Goal: Browse casually: Explore the website without a specific task or goal

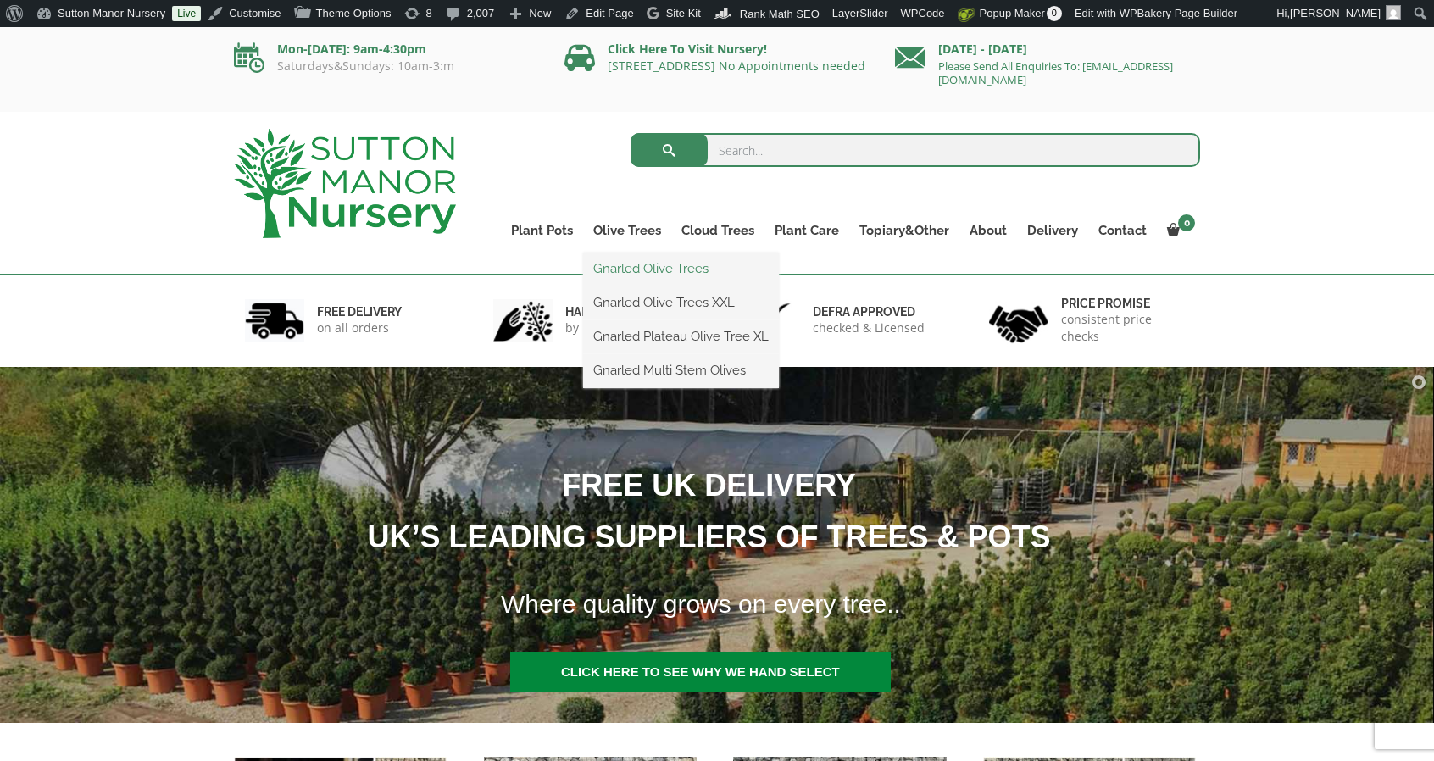
click at [620, 267] on link "Gnarled Olive Trees" at bounding box center [681, 268] width 196 height 25
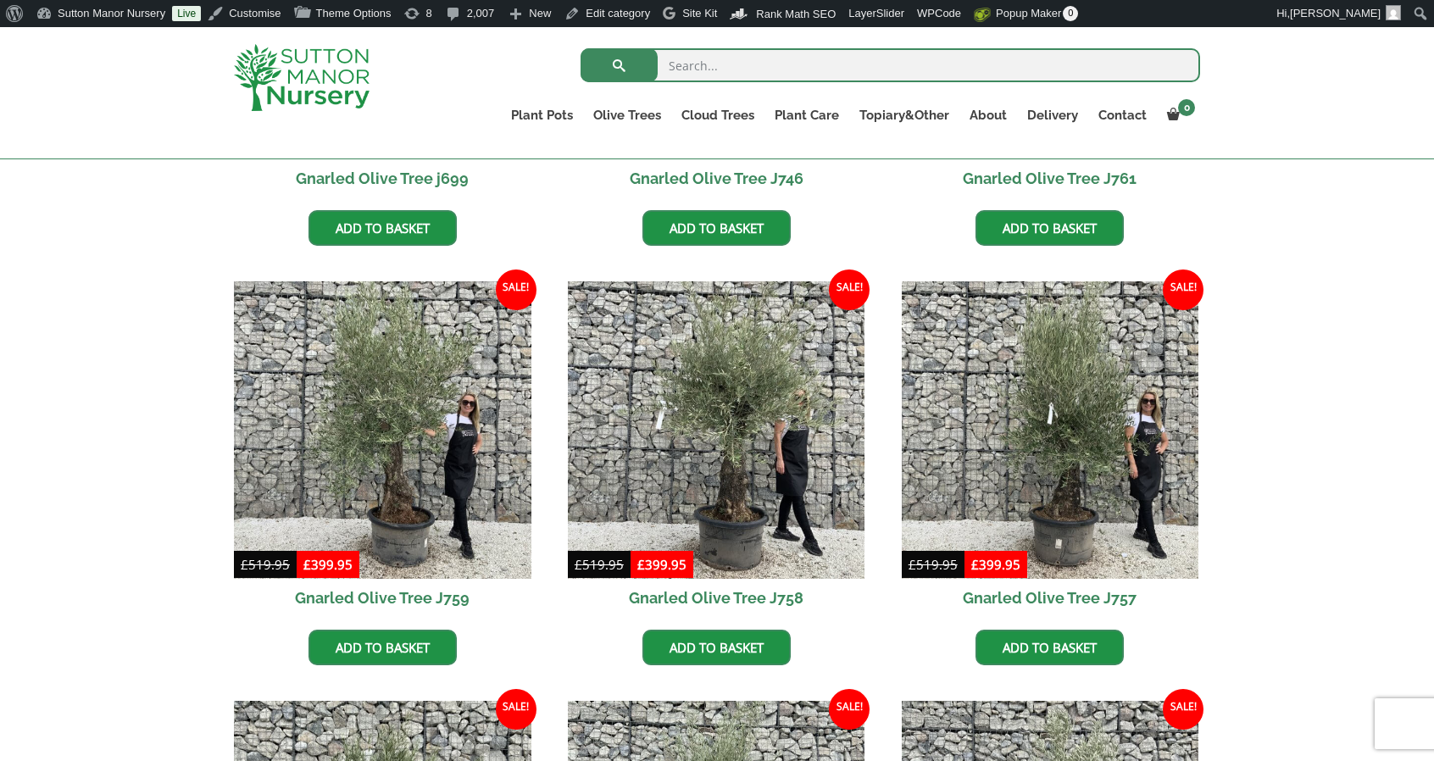
scroll to position [731, 0]
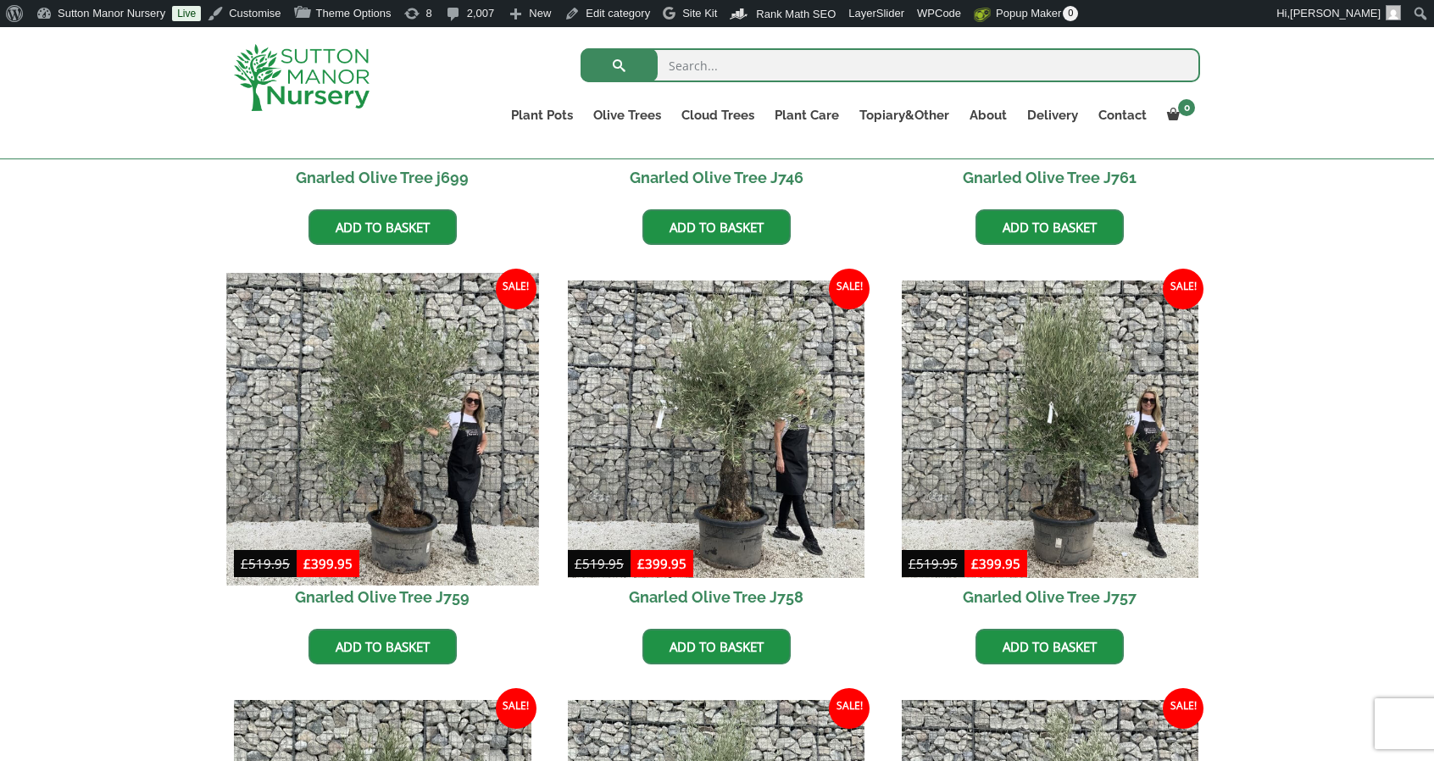
click at [461, 427] on img at bounding box center [382, 430] width 312 height 312
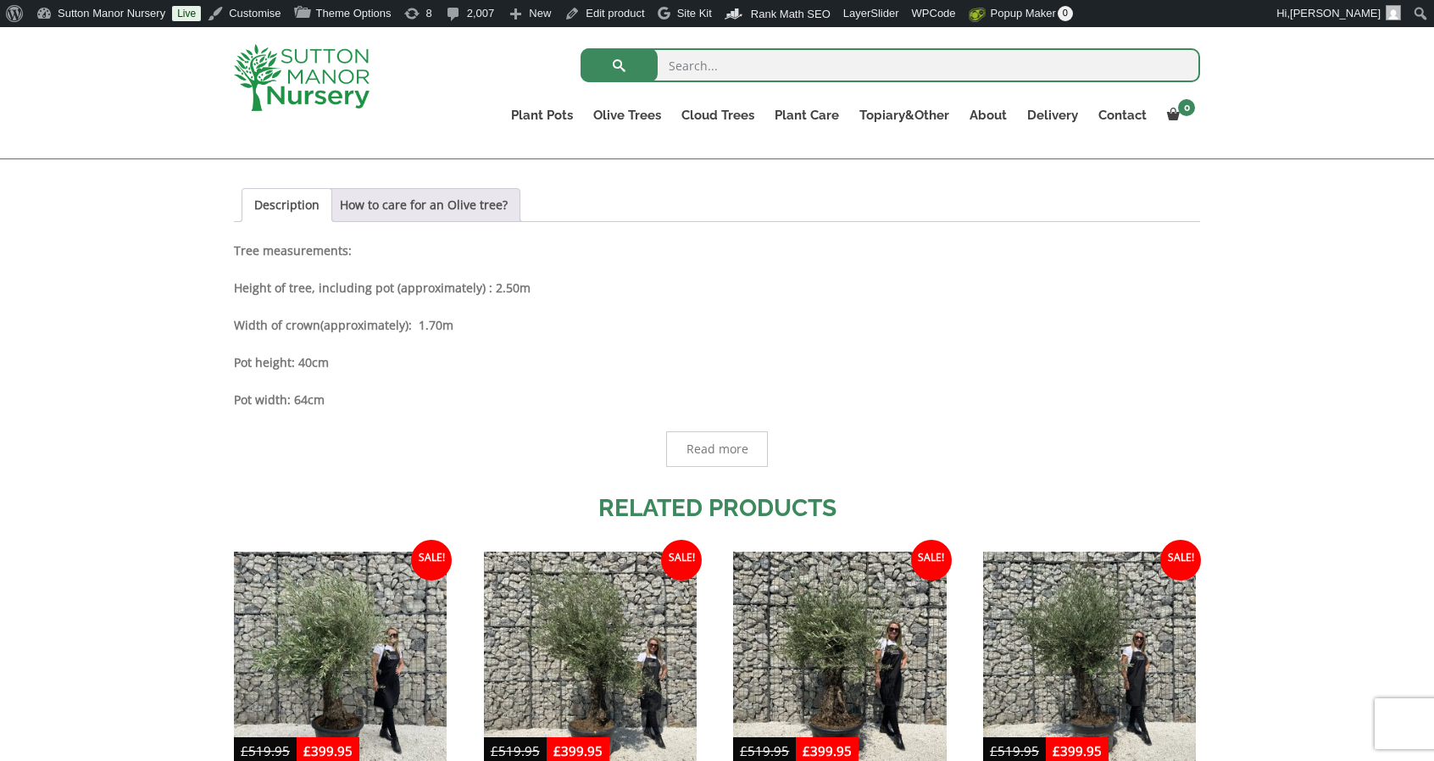
scroll to position [875, 0]
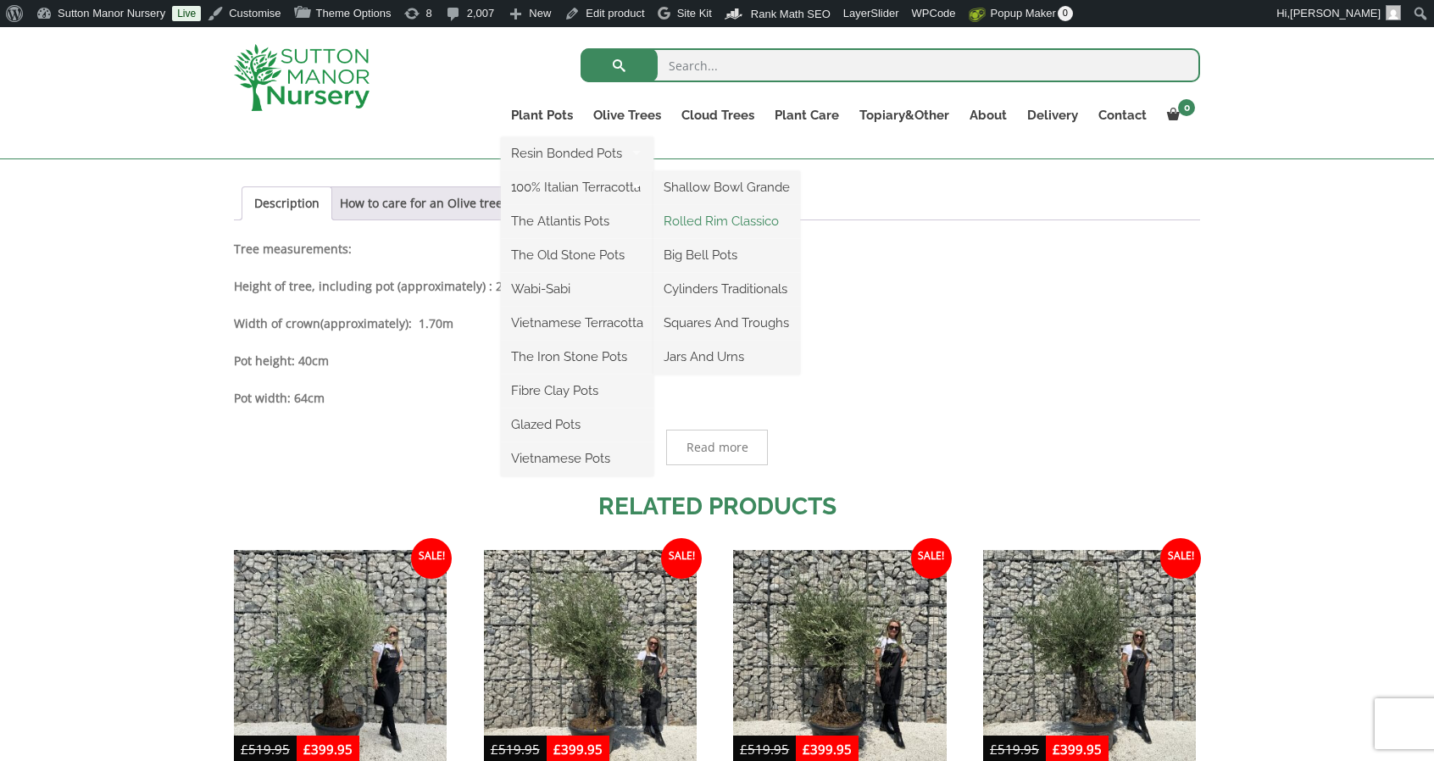
click at [703, 220] on link "Rolled Rim Classico" at bounding box center [726, 221] width 147 height 25
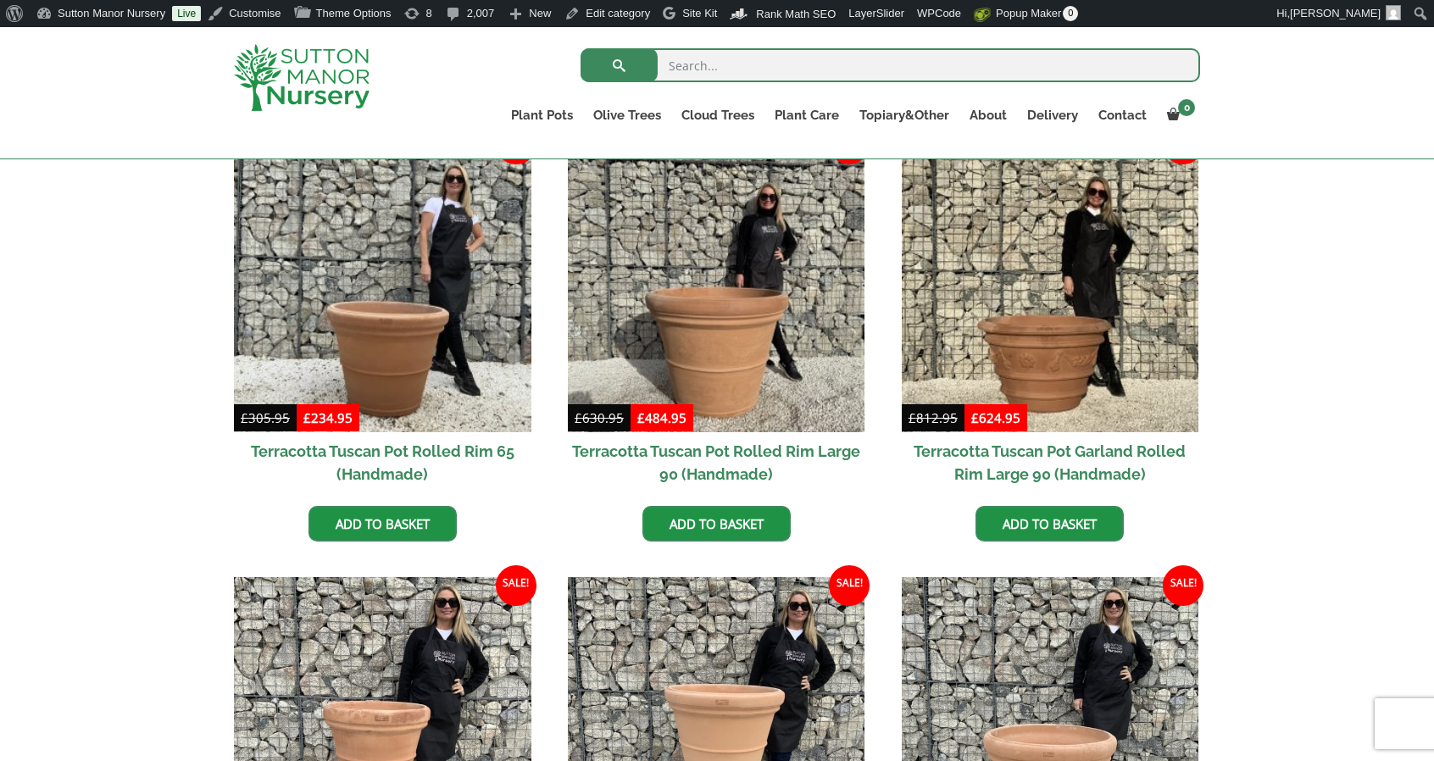
scroll to position [789, 0]
click at [703, 220] on img at bounding box center [716, 284] width 297 height 297
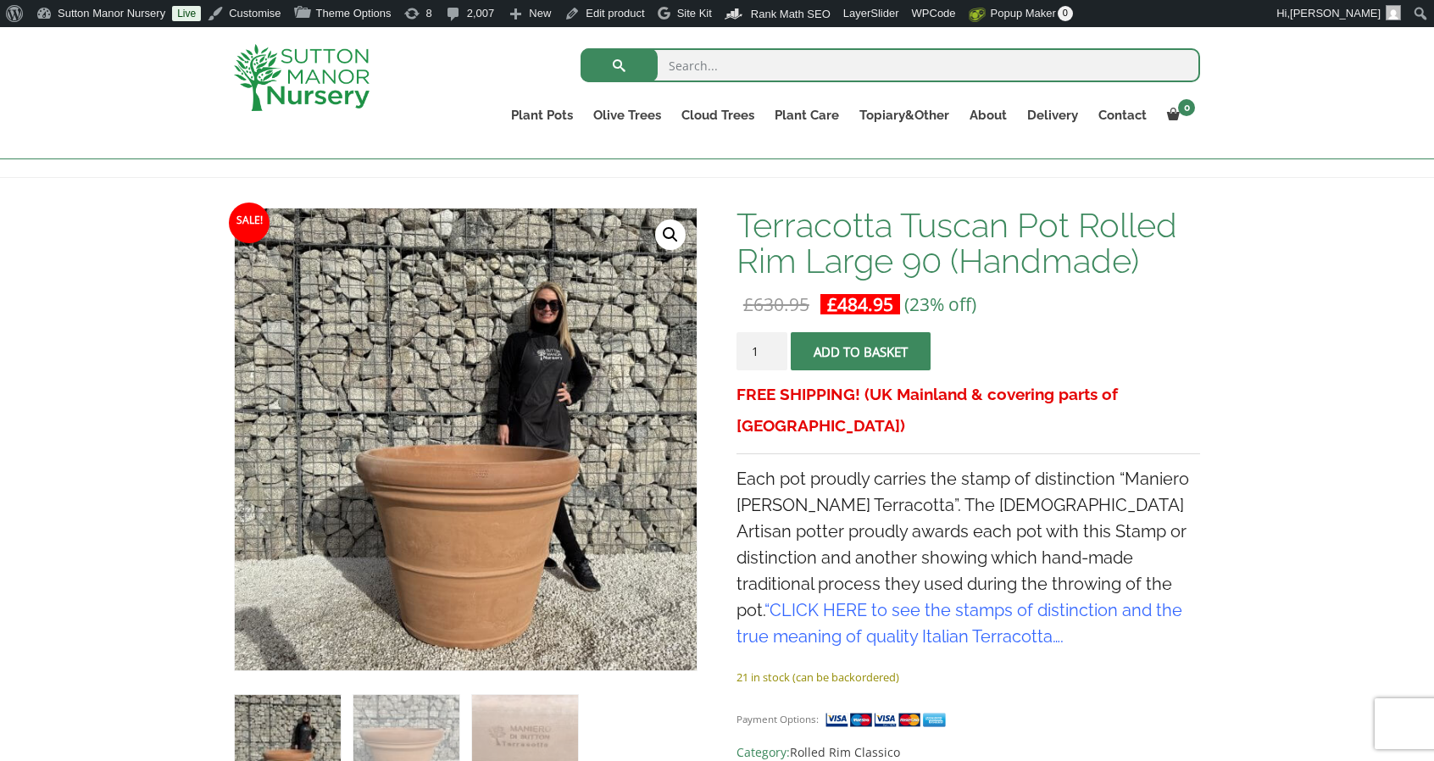
scroll to position [213, 0]
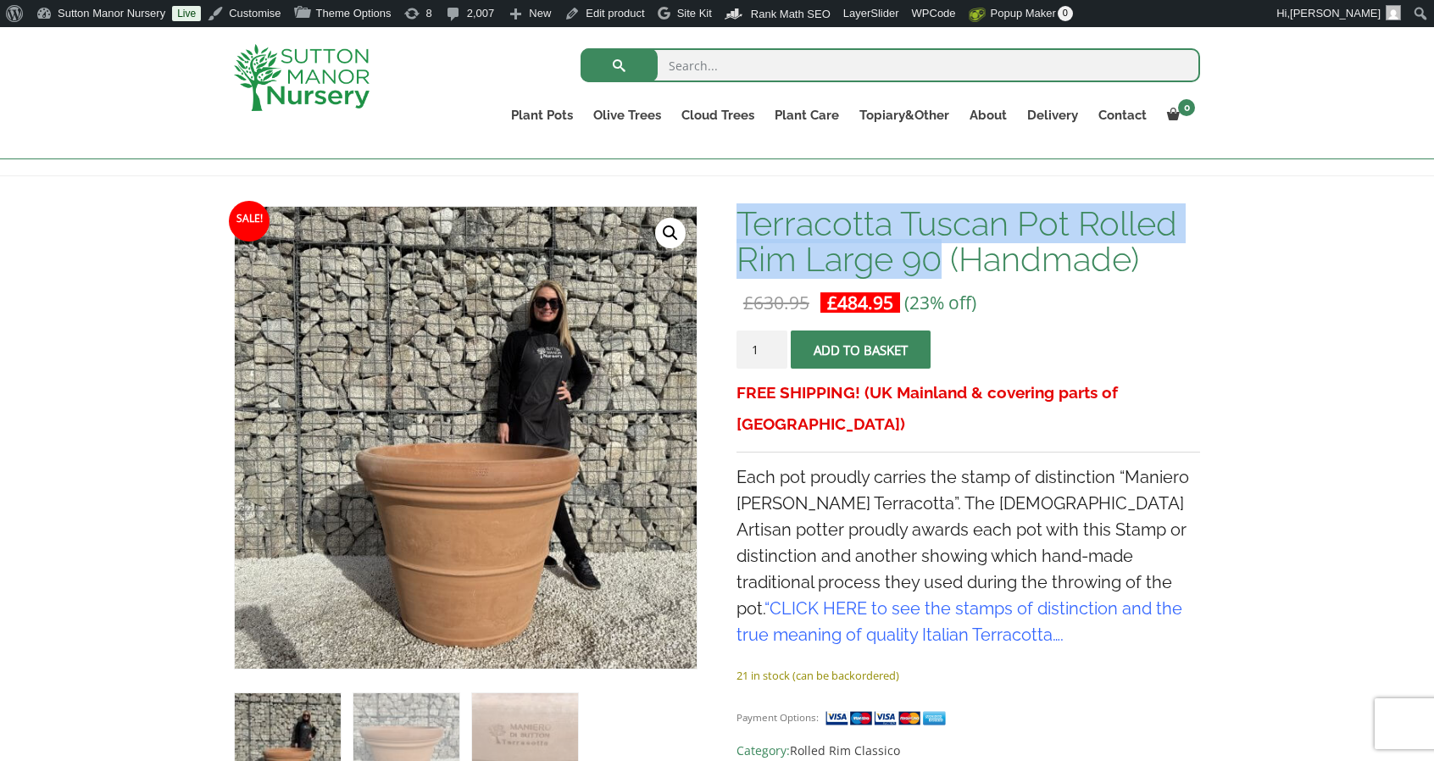
drag, startPoint x: 739, startPoint y: 216, endPoint x: 938, endPoint y: 263, distance: 204.6
click at [938, 263] on h1 "Terracotta Tuscan Pot Rolled Rim Large 90 (Handmade)" at bounding box center [969, 241] width 464 height 71
copy h1 "Terracotta Tuscan Pot Rolled Rim Large 90"
click at [326, 52] on img at bounding box center [302, 77] width 136 height 67
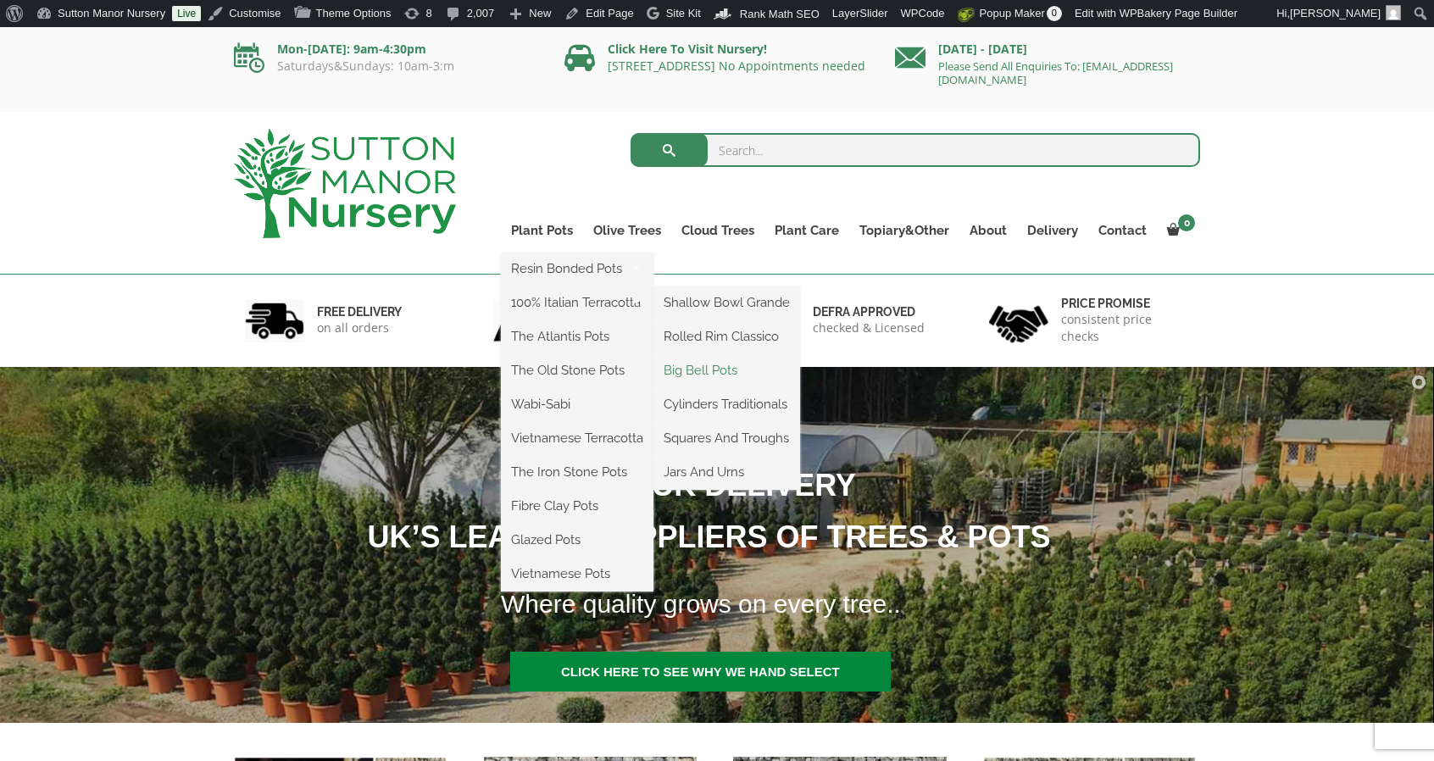
click at [717, 370] on link "Big Bell Pots" at bounding box center [726, 370] width 147 height 25
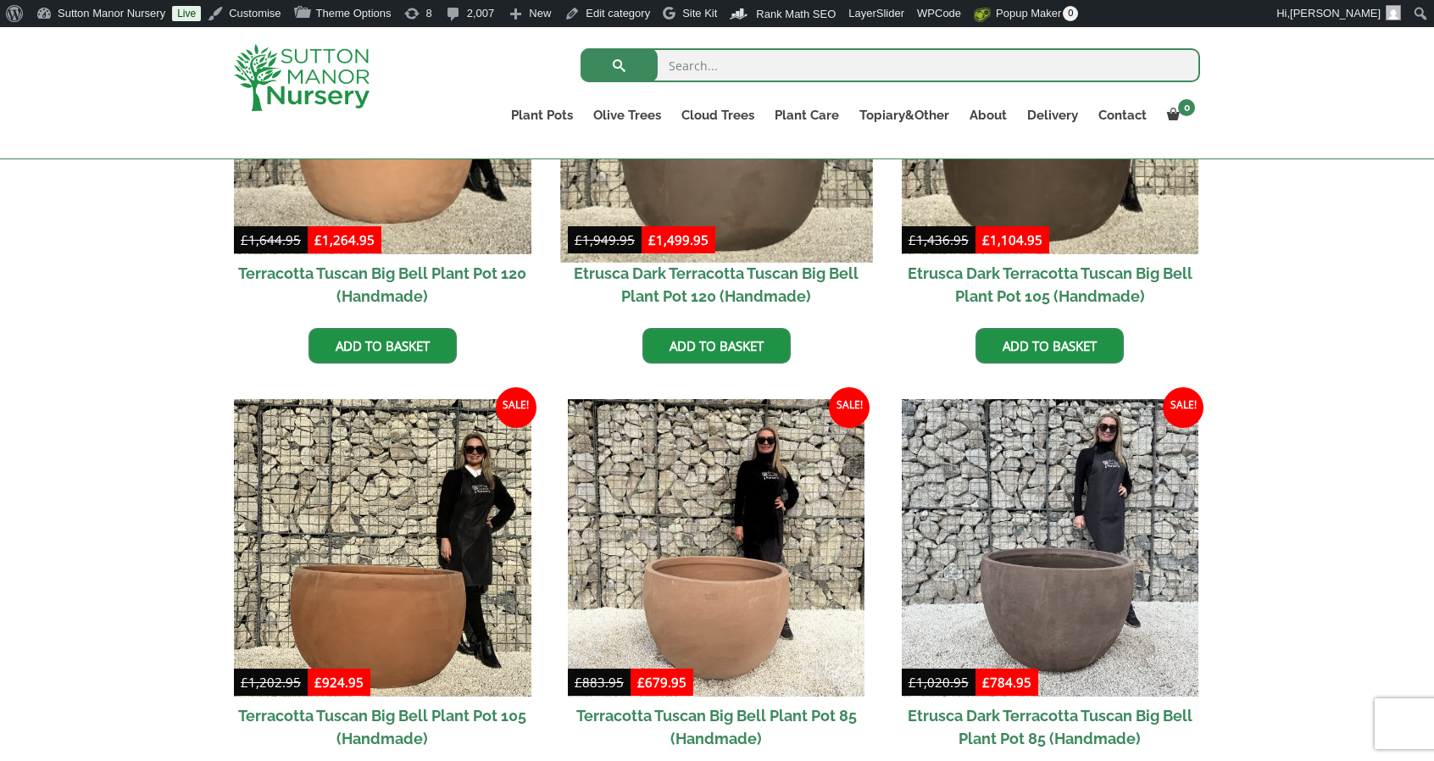
scroll to position [634, 0]
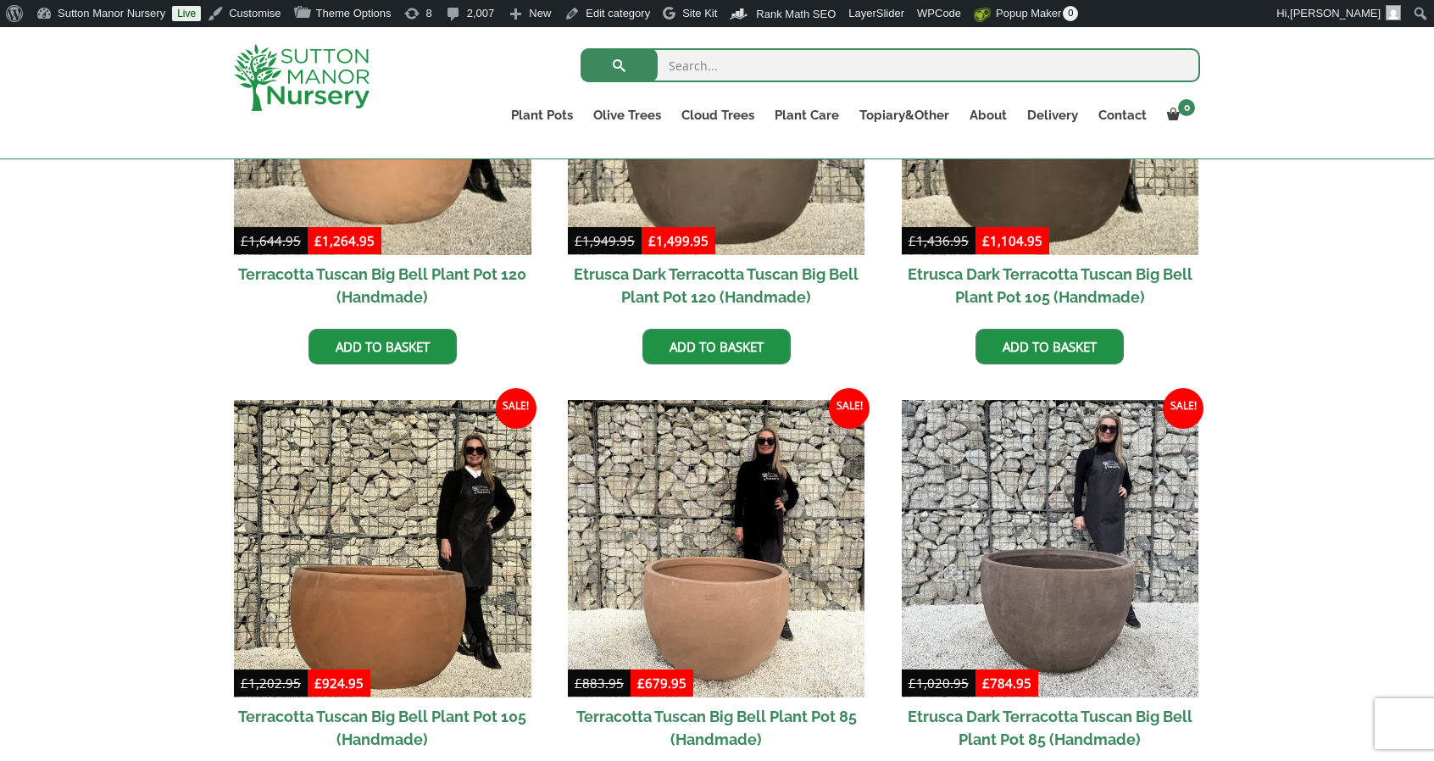
click at [271, 59] on img at bounding box center [302, 77] width 136 height 67
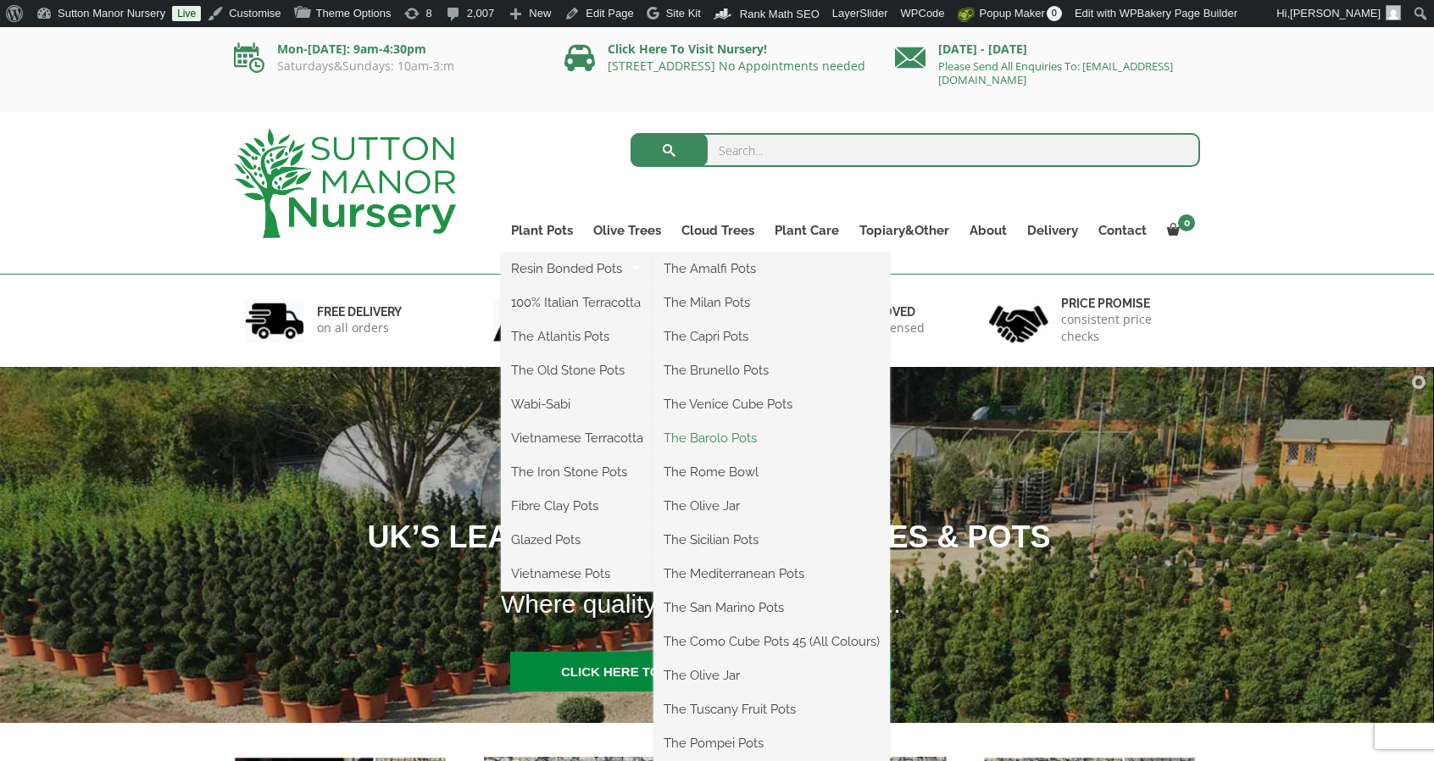
click at [746, 442] on link "The Barolo Pots" at bounding box center [771, 437] width 236 height 25
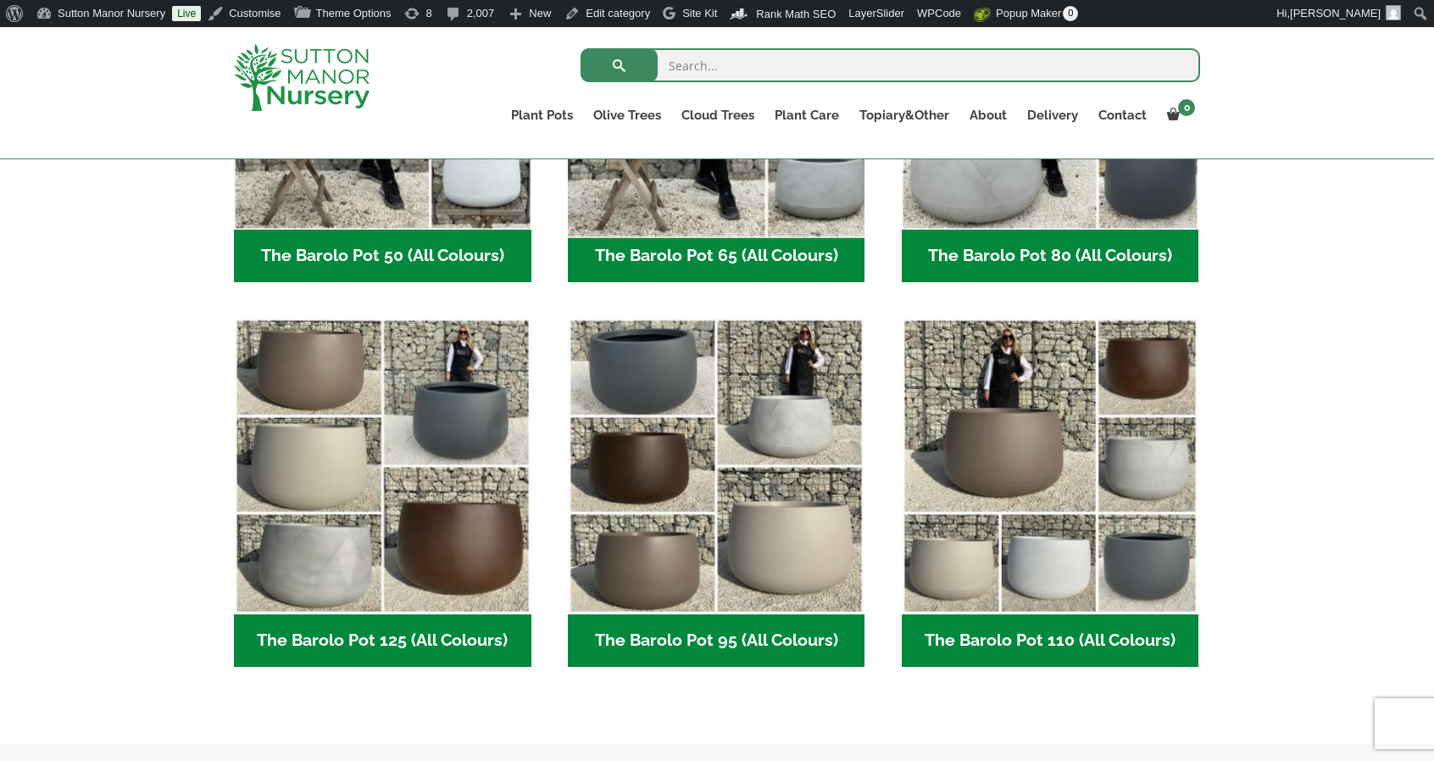
scroll to position [678, 0]
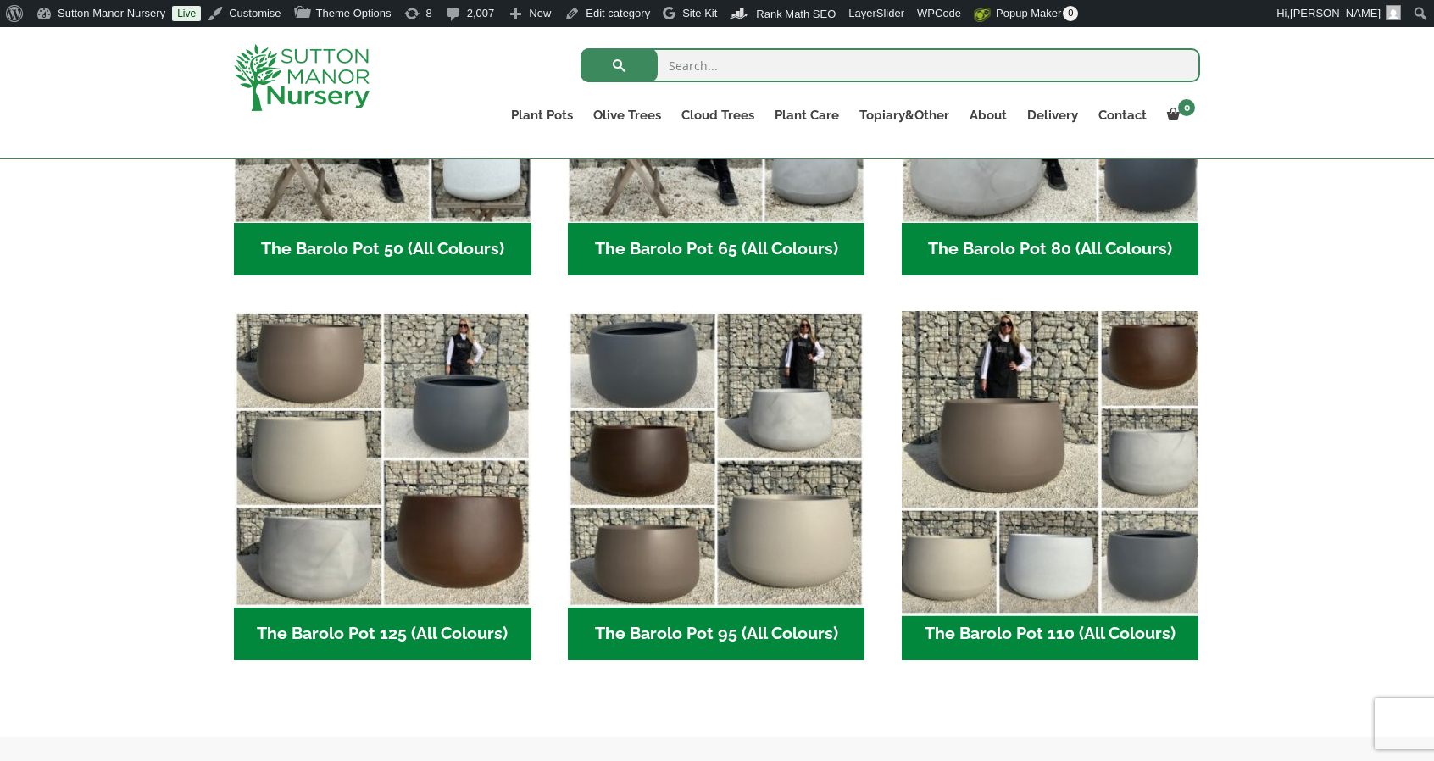
click at [1070, 503] on img "Visit product category The Barolo Pot 110 (All Colours)" at bounding box center [1050, 459] width 312 height 312
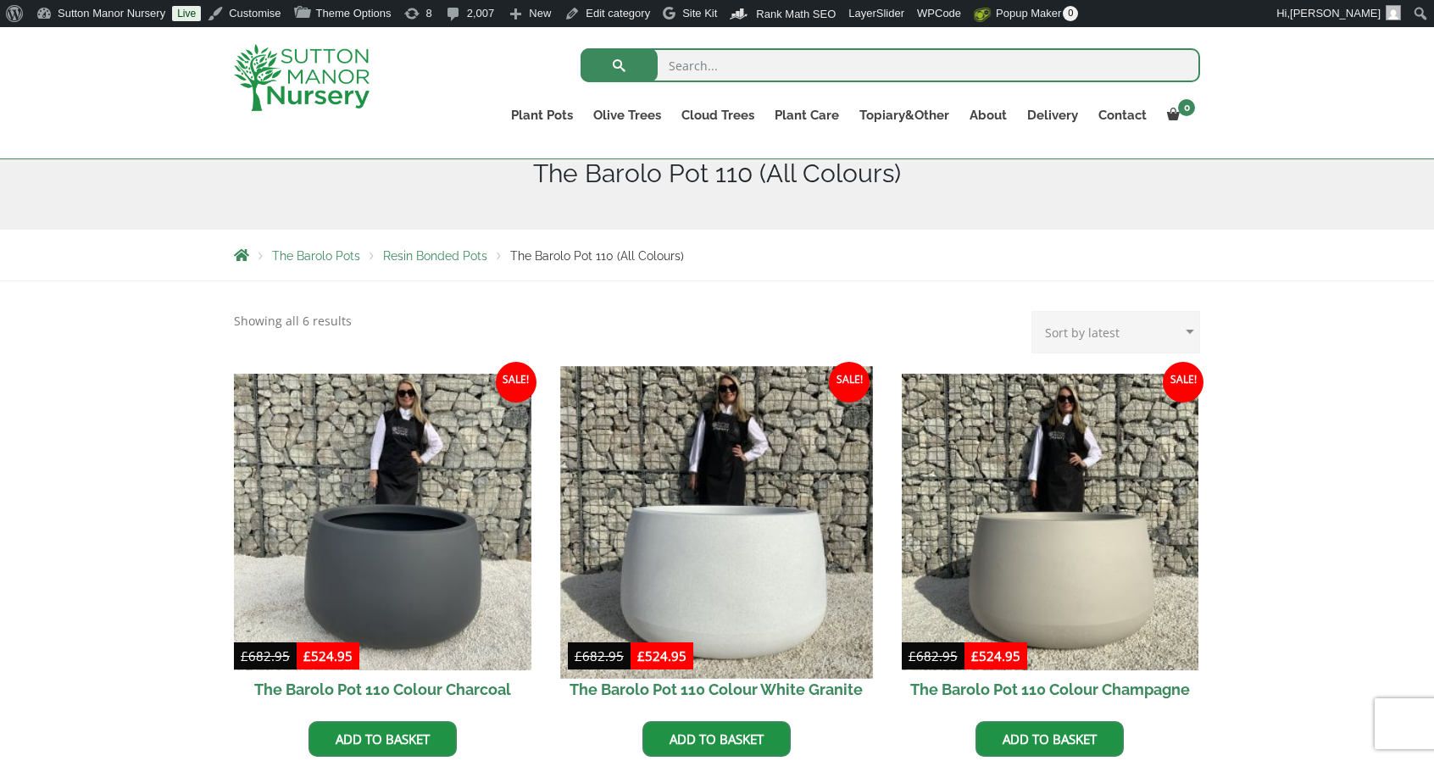
scroll to position [339, 0]
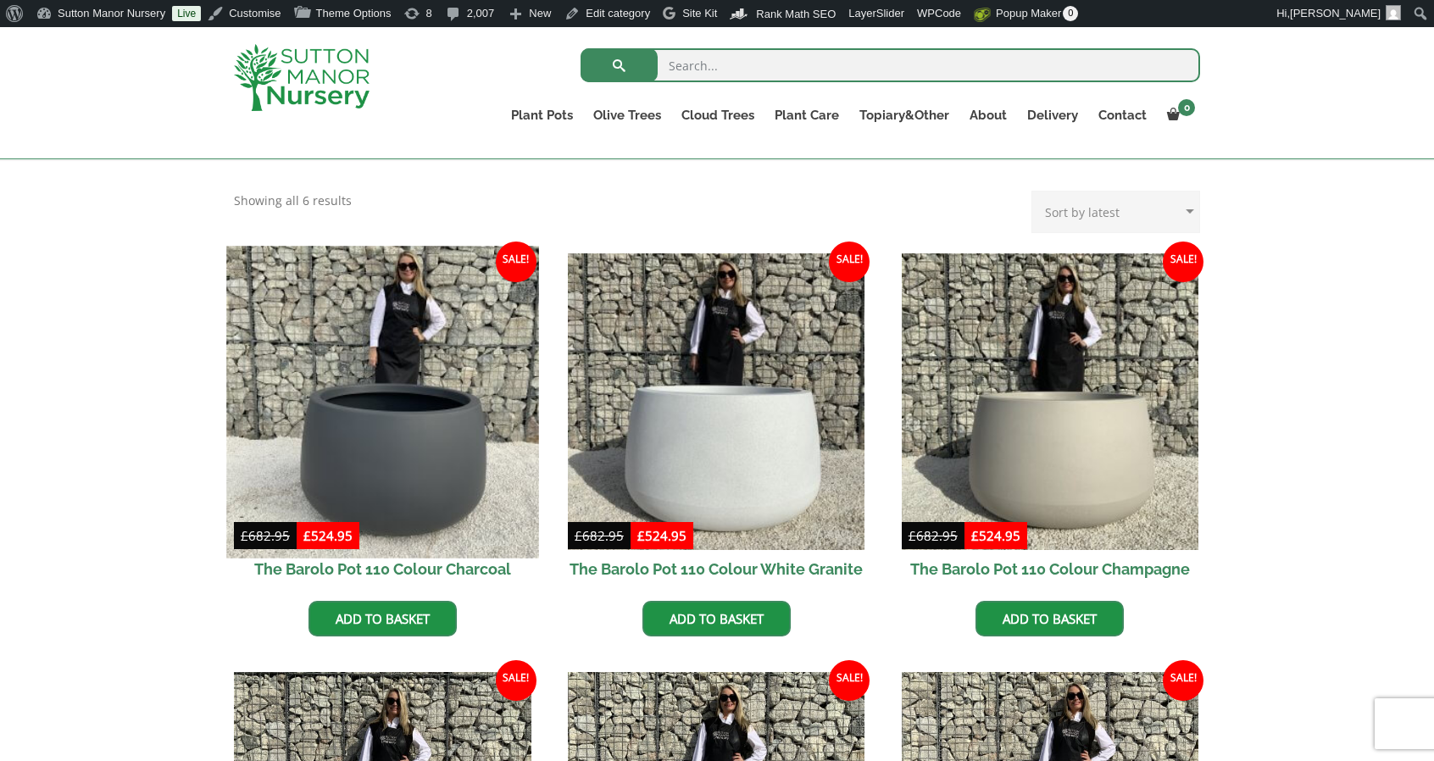
click at [459, 462] on img at bounding box center [382, 402] width 312 height 312
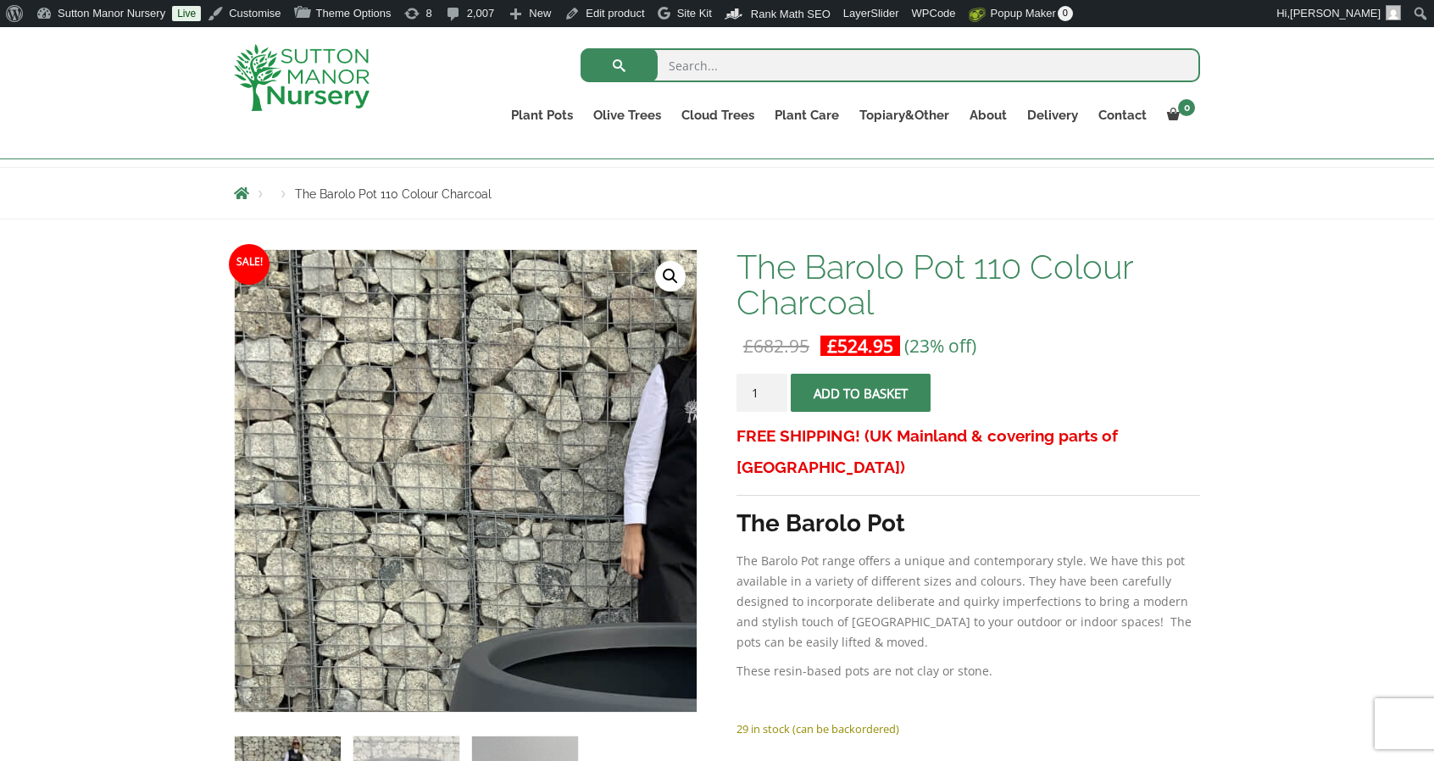
scroll to position [254, 0]
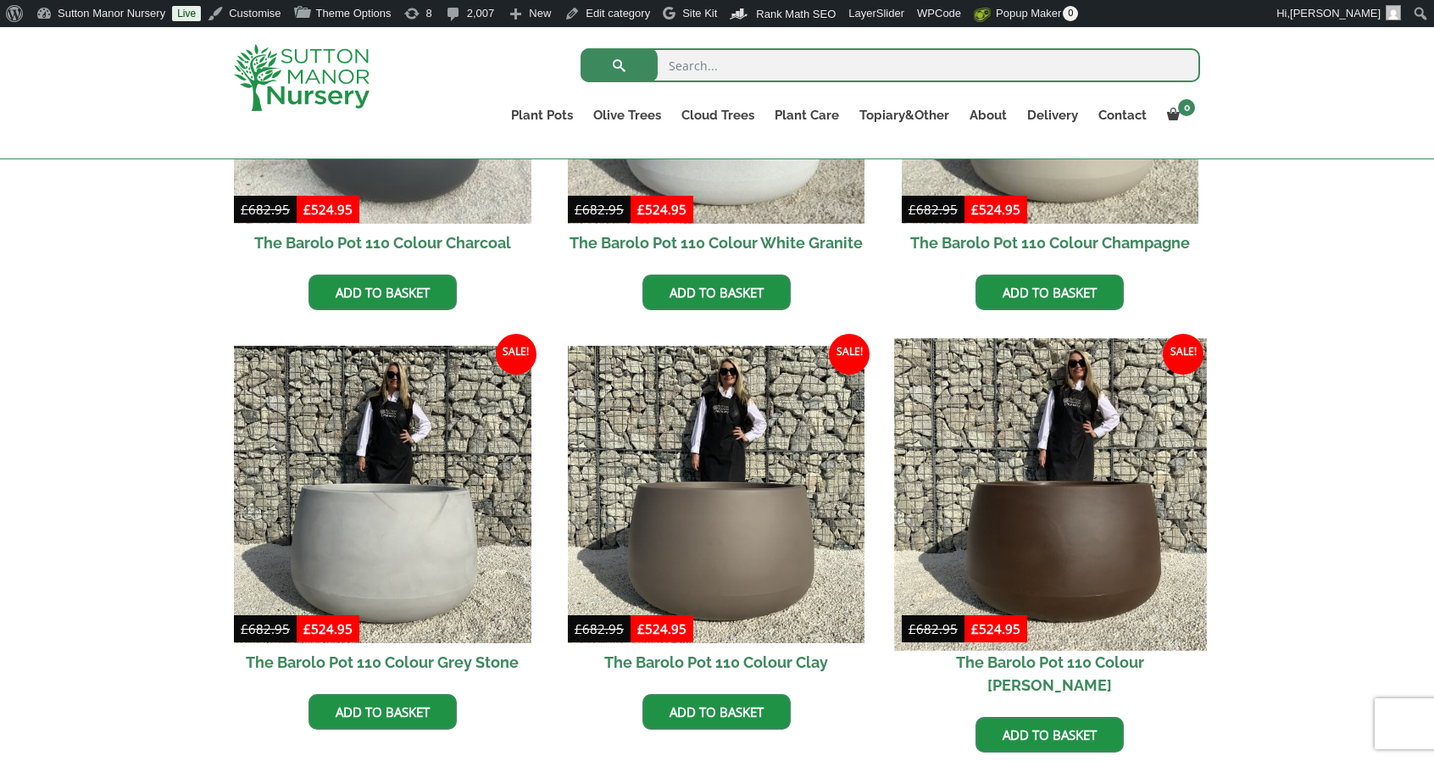
scroll to position [678, 0]
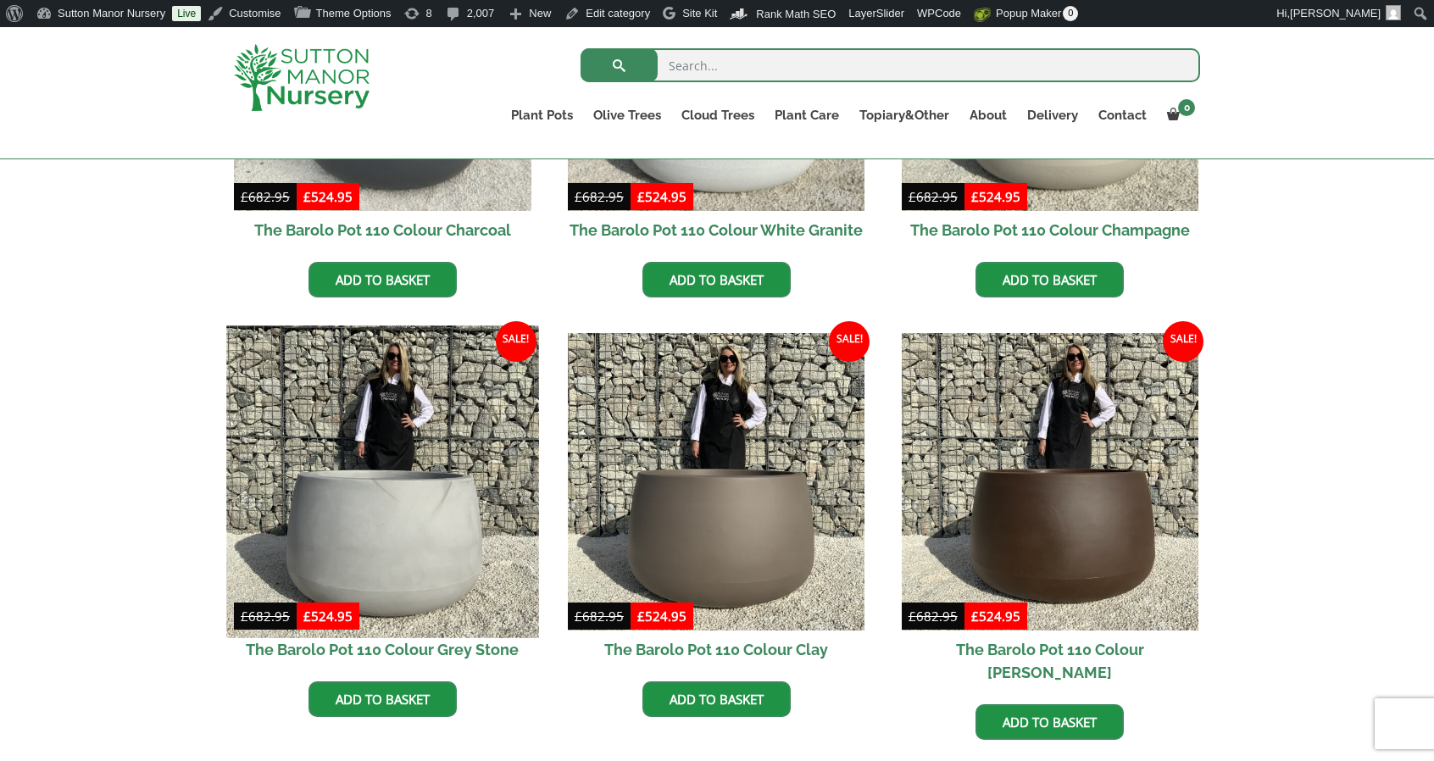
click at [494, 518] on img at bounding box center [382, 482] width 312 height 312
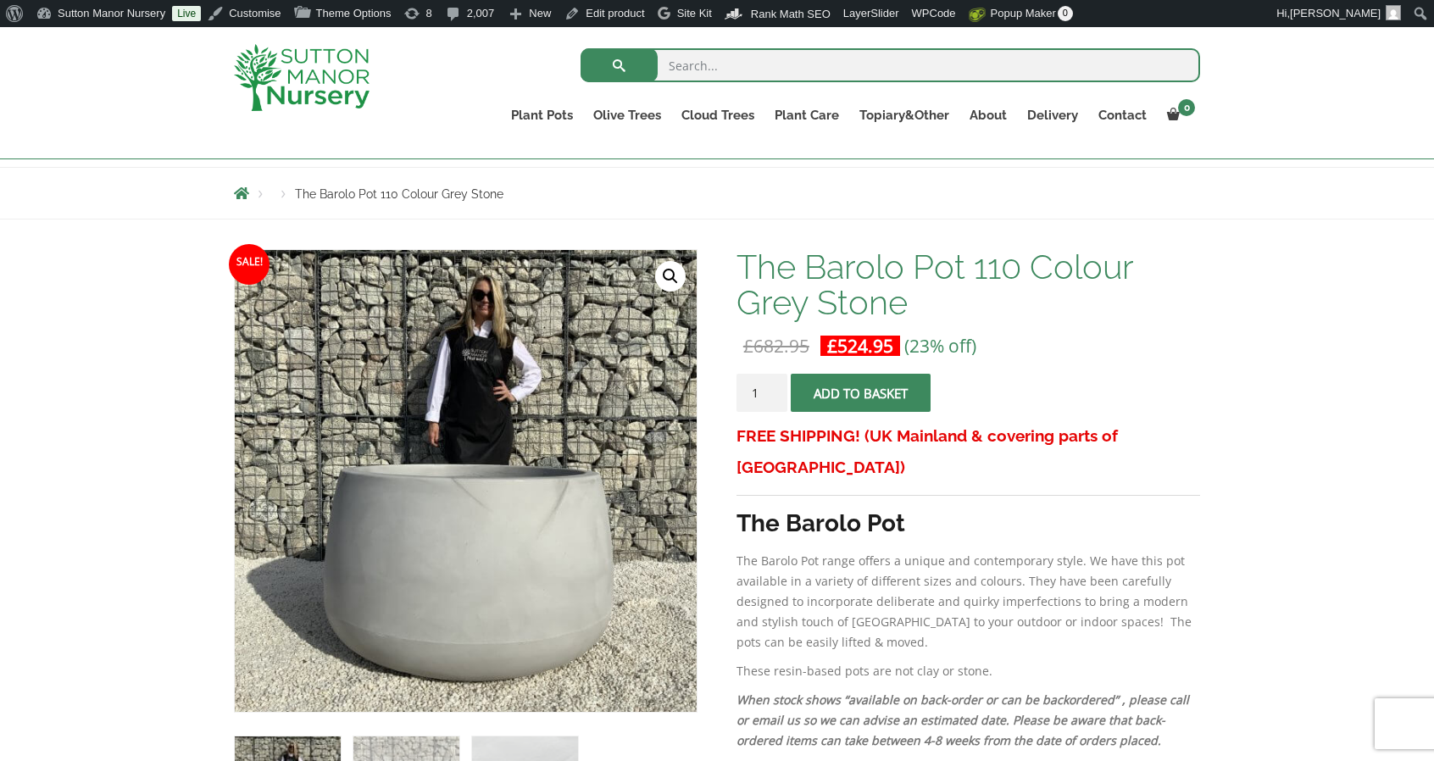
scroll to position [254, 0]
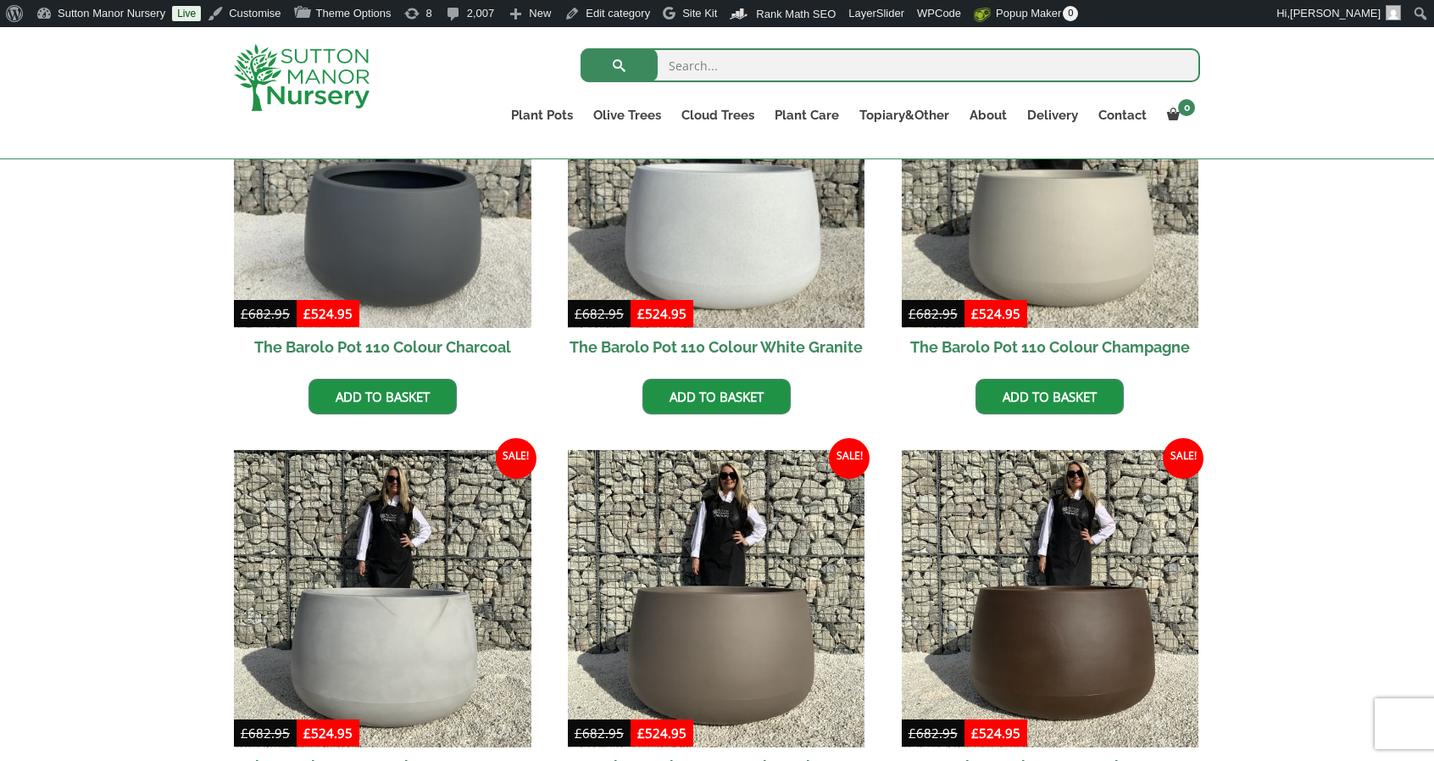
scroll to position [509, 0]
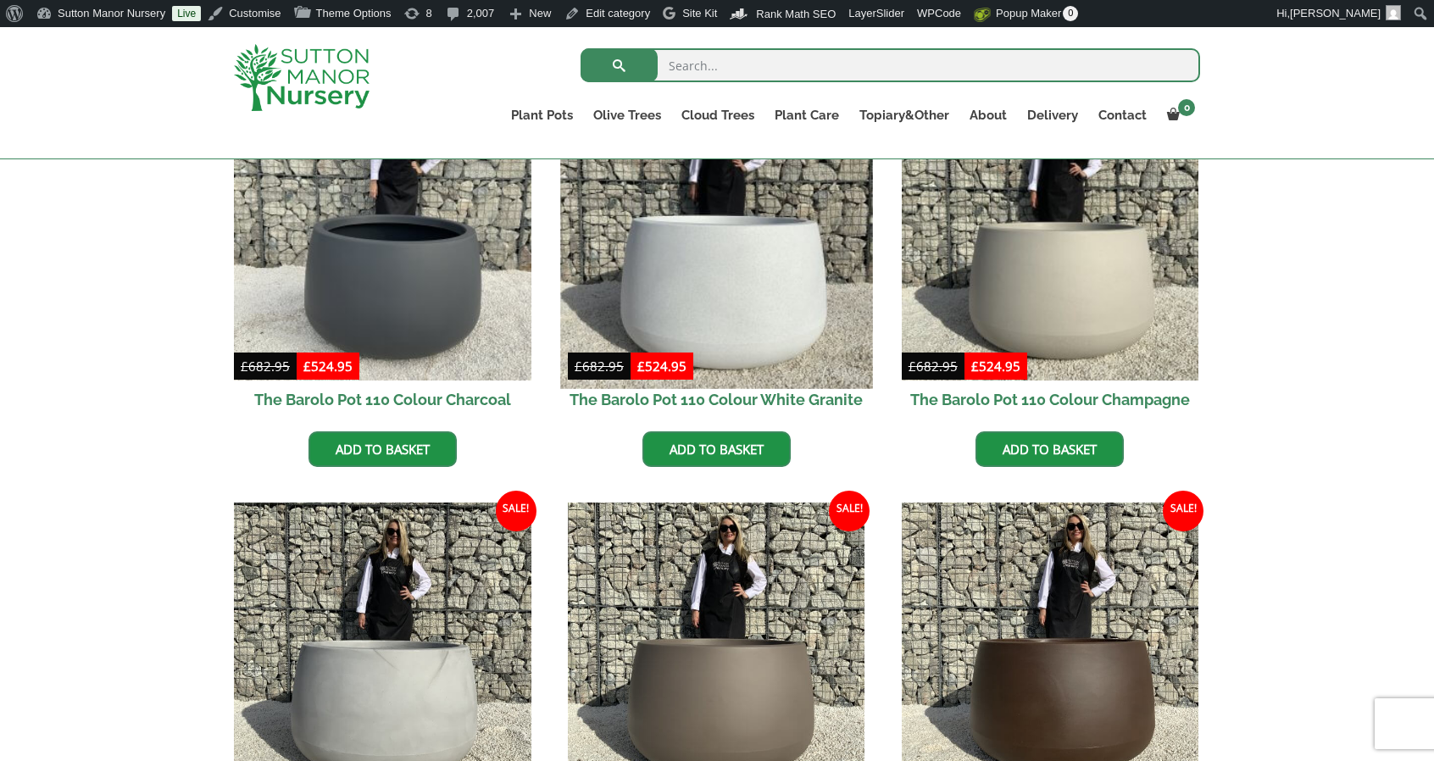
click at [782, 343] on img at bounding box center [716, 232] width 312 height 312
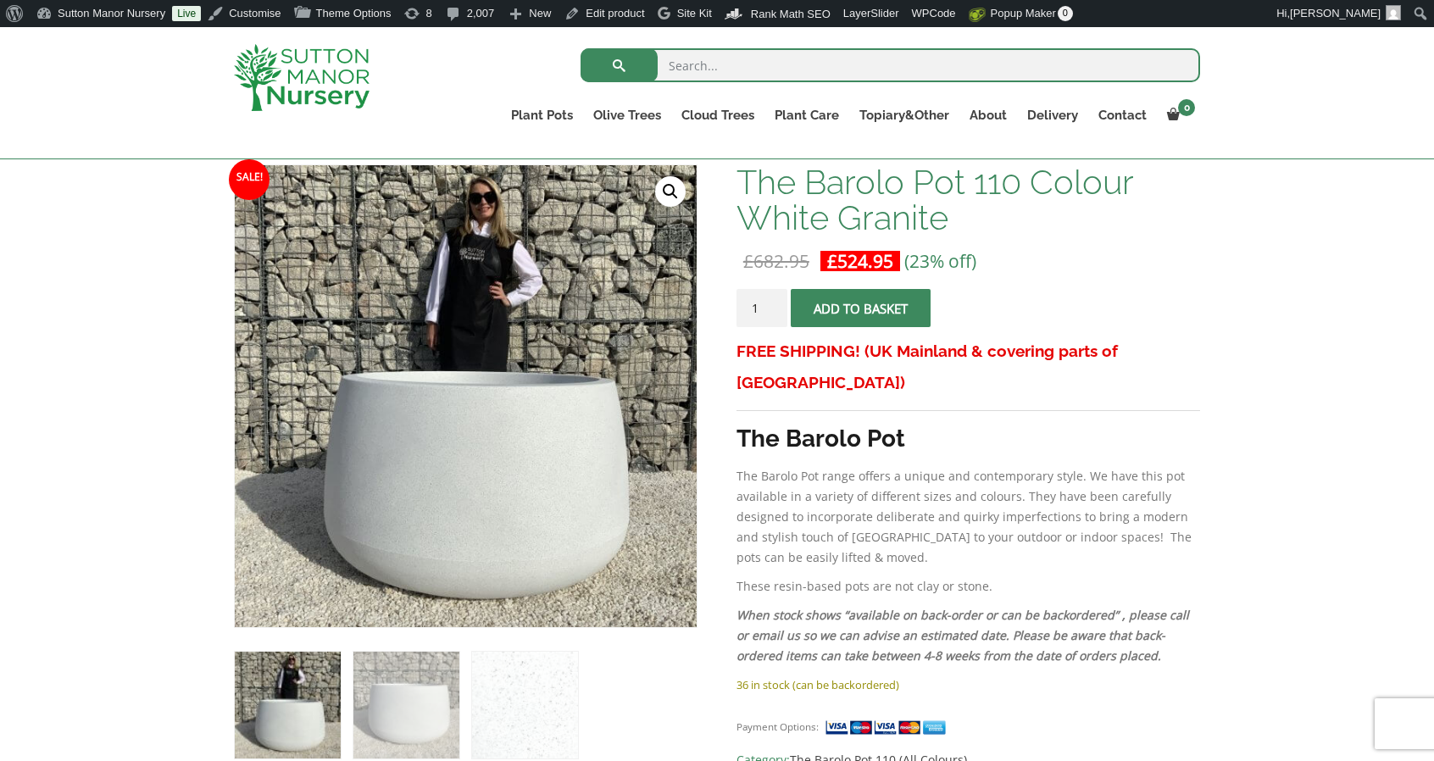
scroll to position [85, 0]
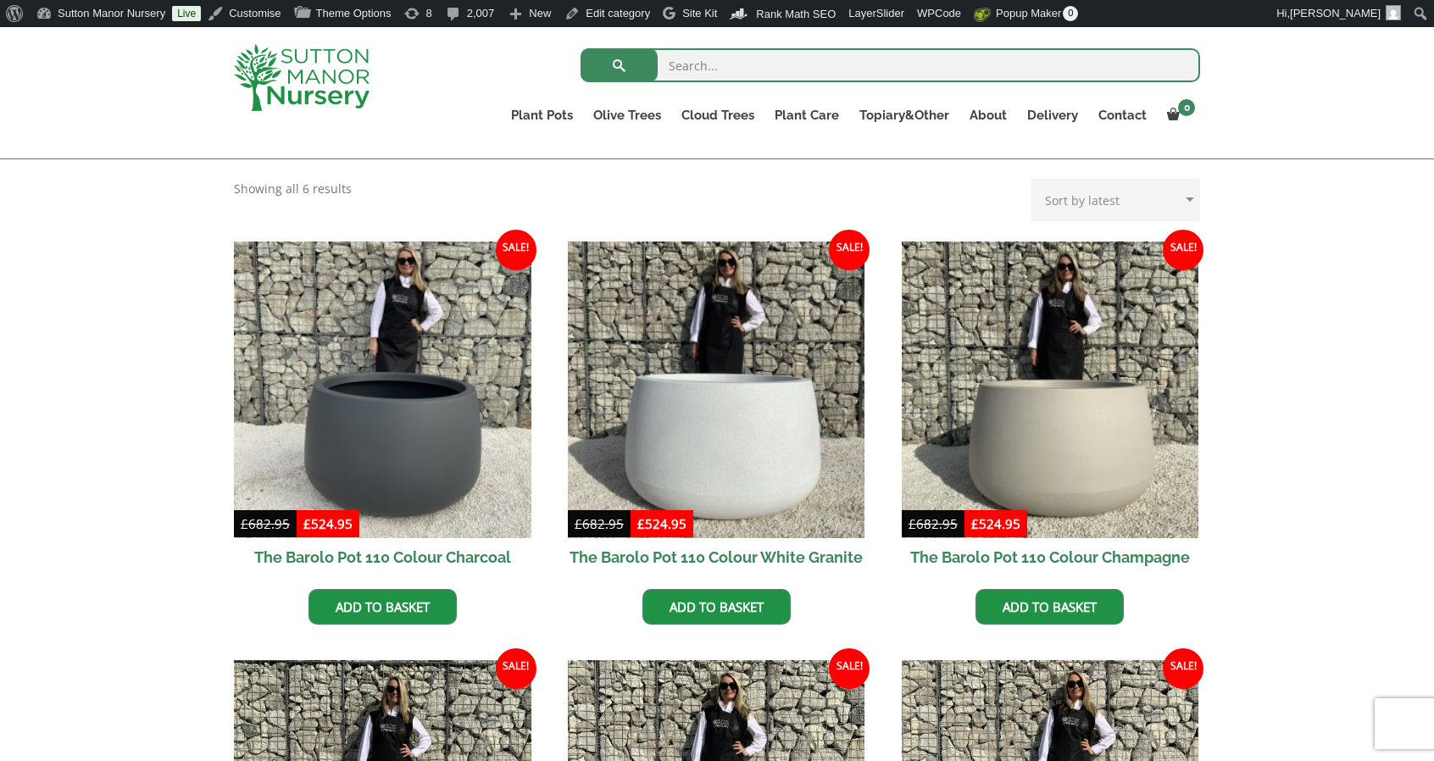
scroll to position [353, 0]
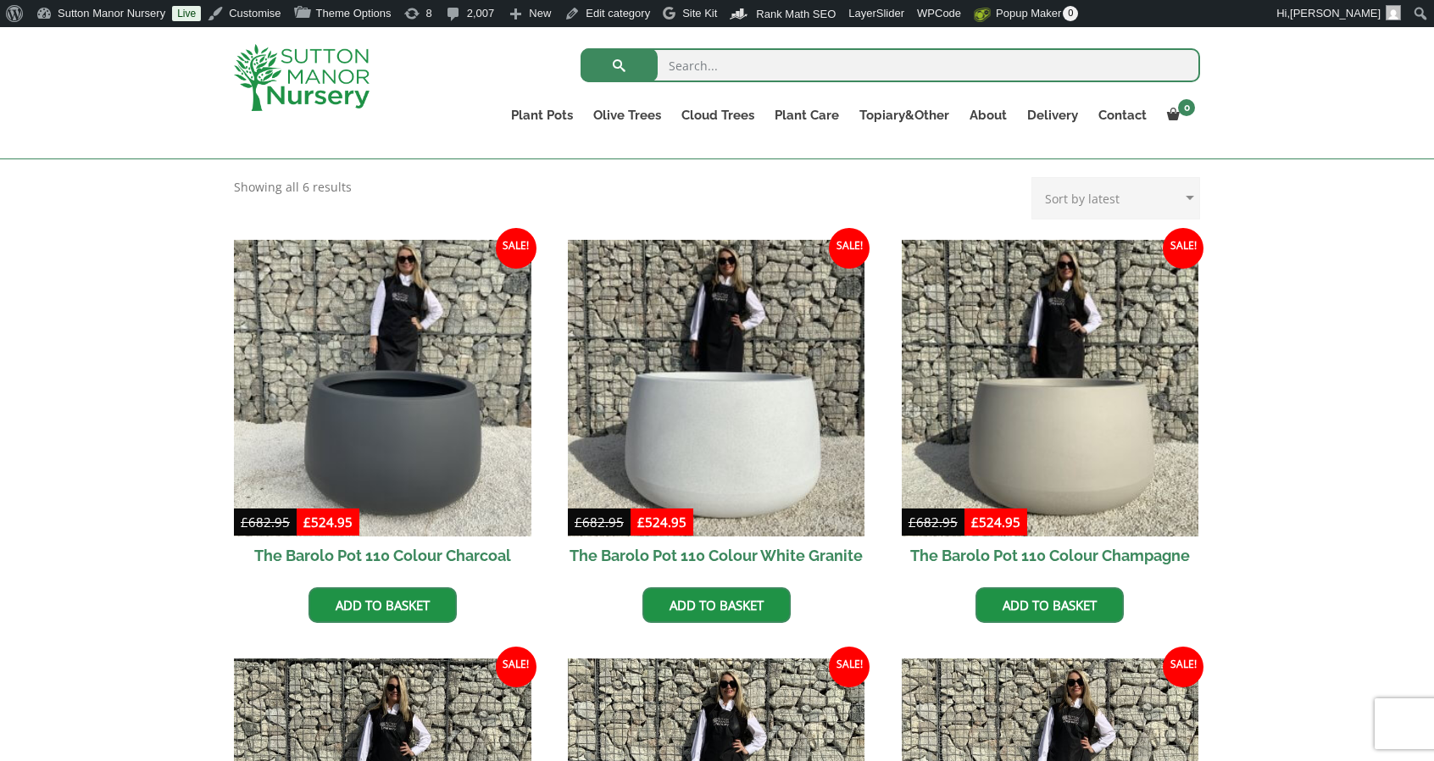
click at [319, 103] on img at bounding box center [302, 77] width 136 height 67
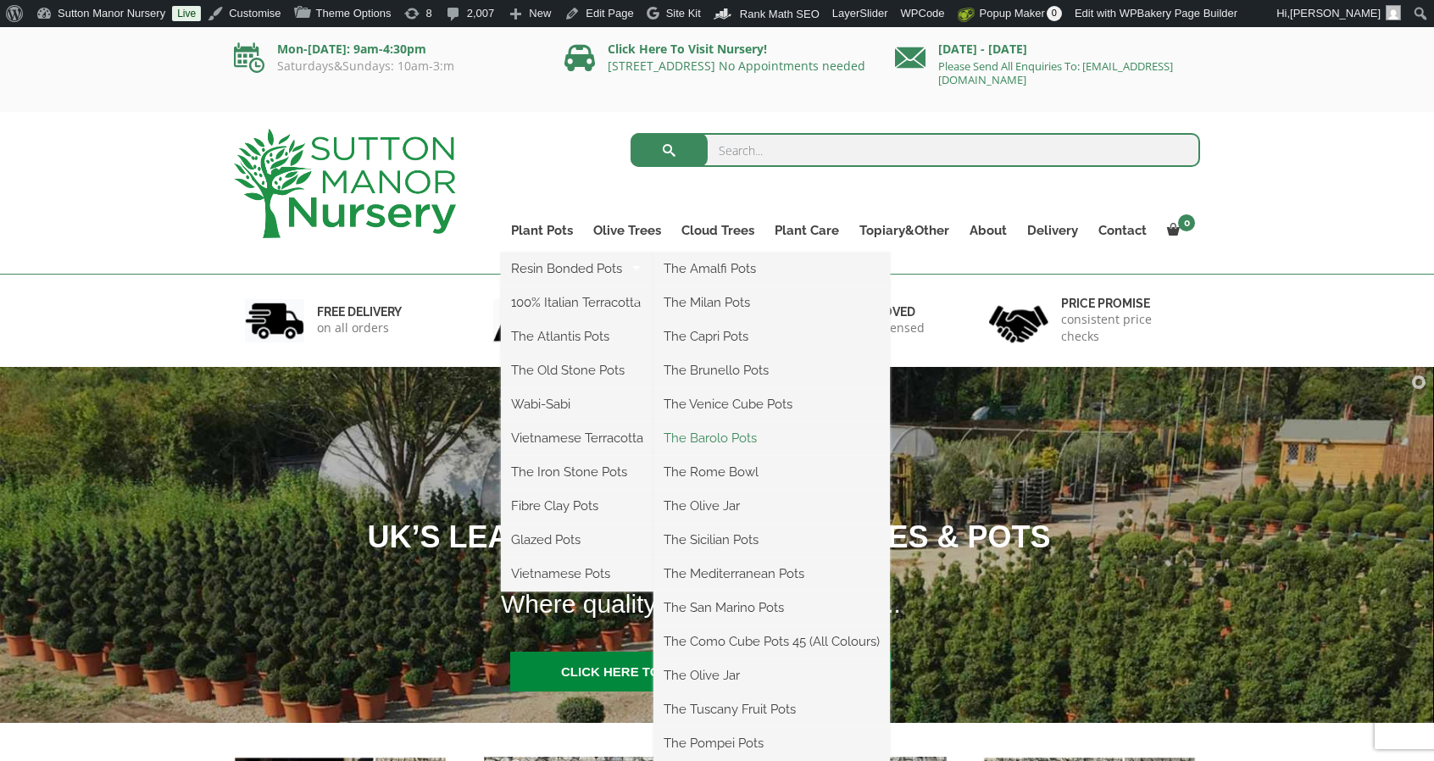
click at [724, 444] on link "The Barolo Pots" at bounding box center [771, 437] width 236 height 25
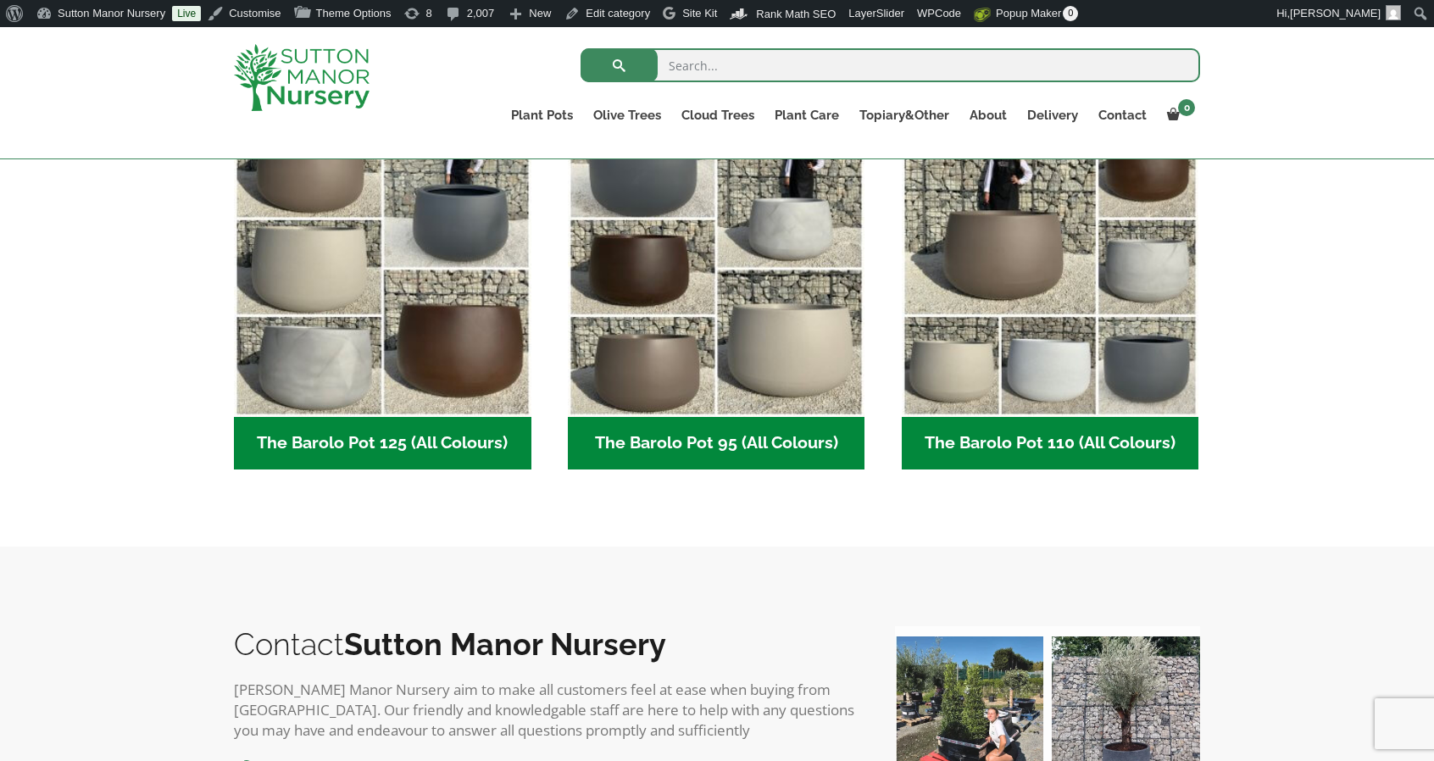
scroll to position [870, 0]
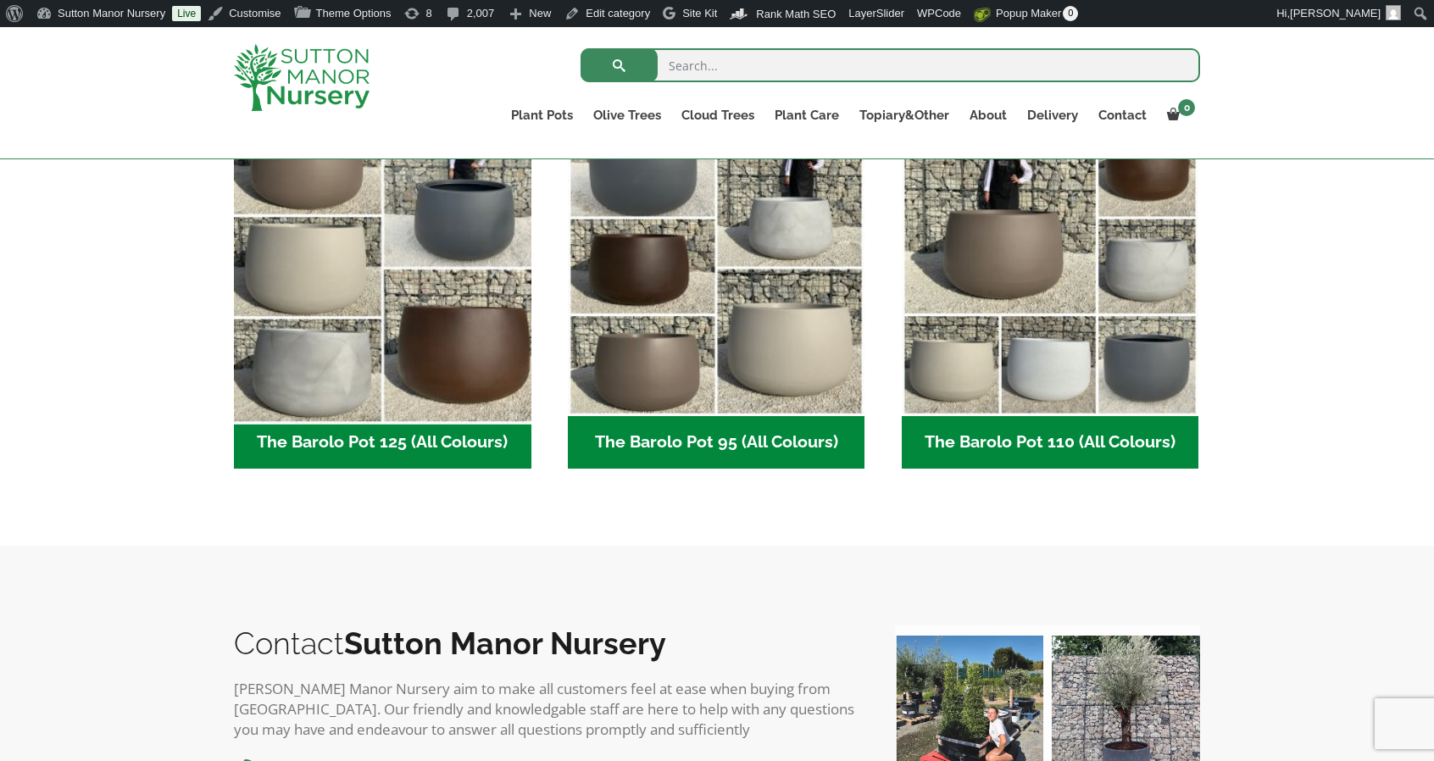
click at [482, 330] on img "Visit product category The Barolo Pot 125 (All Colours)" at bounding box center [382, 268] width 312 height 312
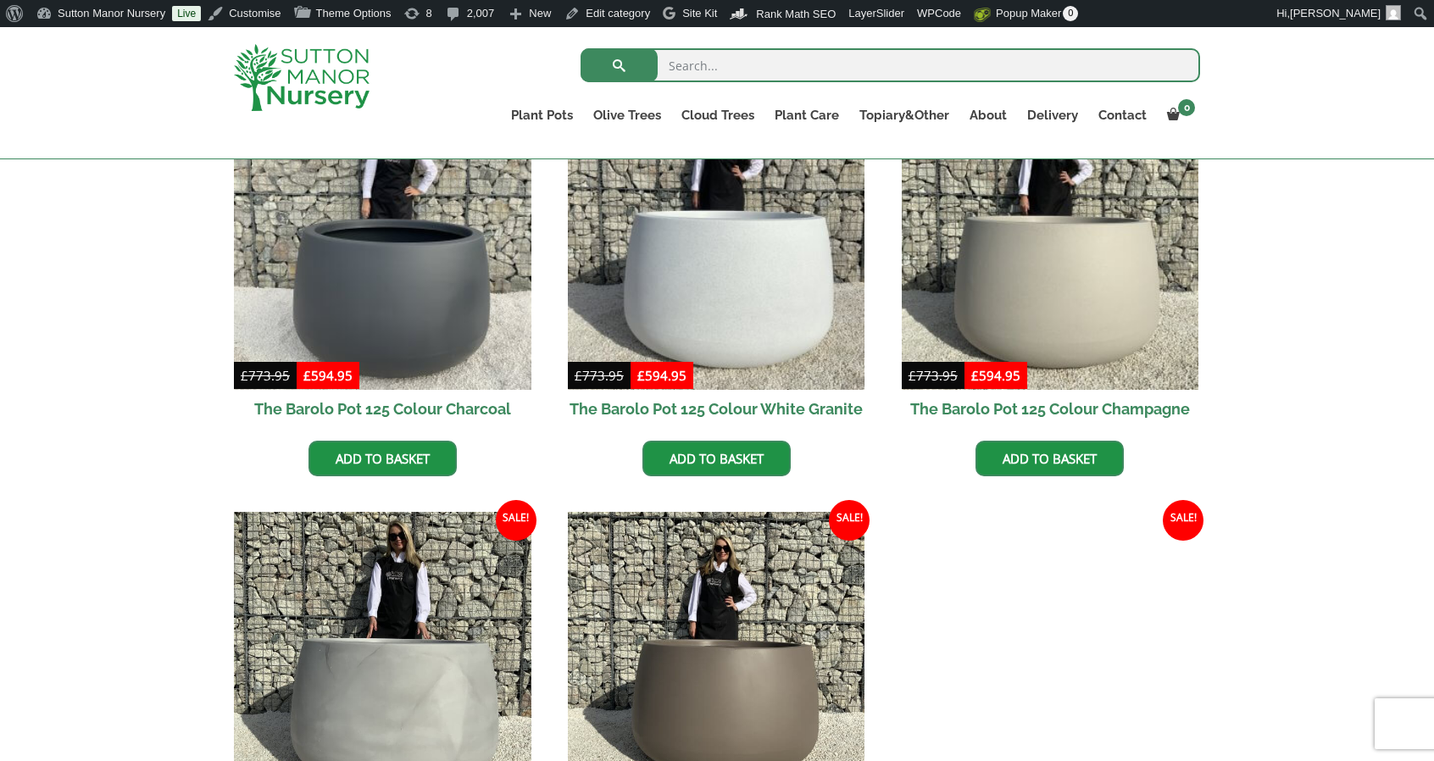
scroll to position [514, 0]
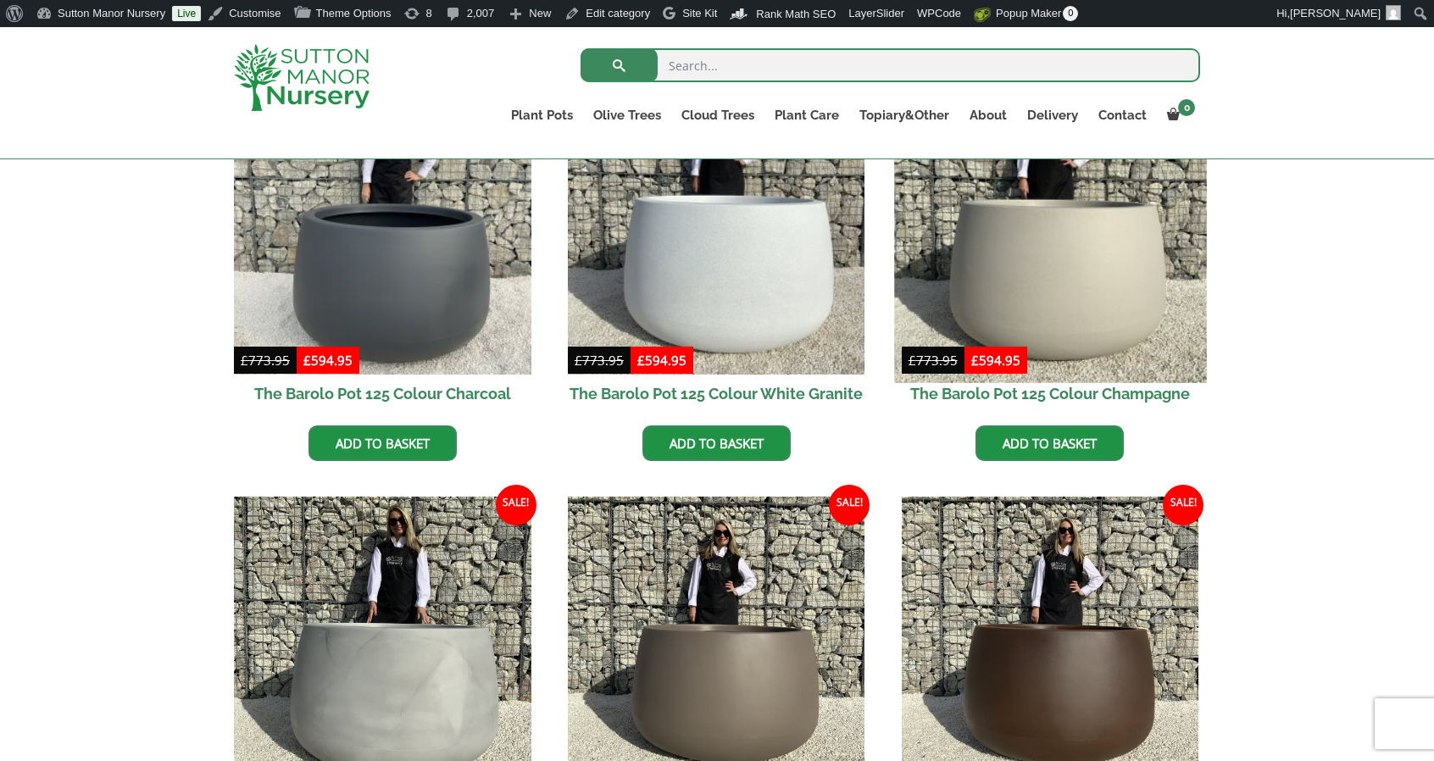
click at [972, 248] on img at bounding box center [1050, 226] width 312 height 312
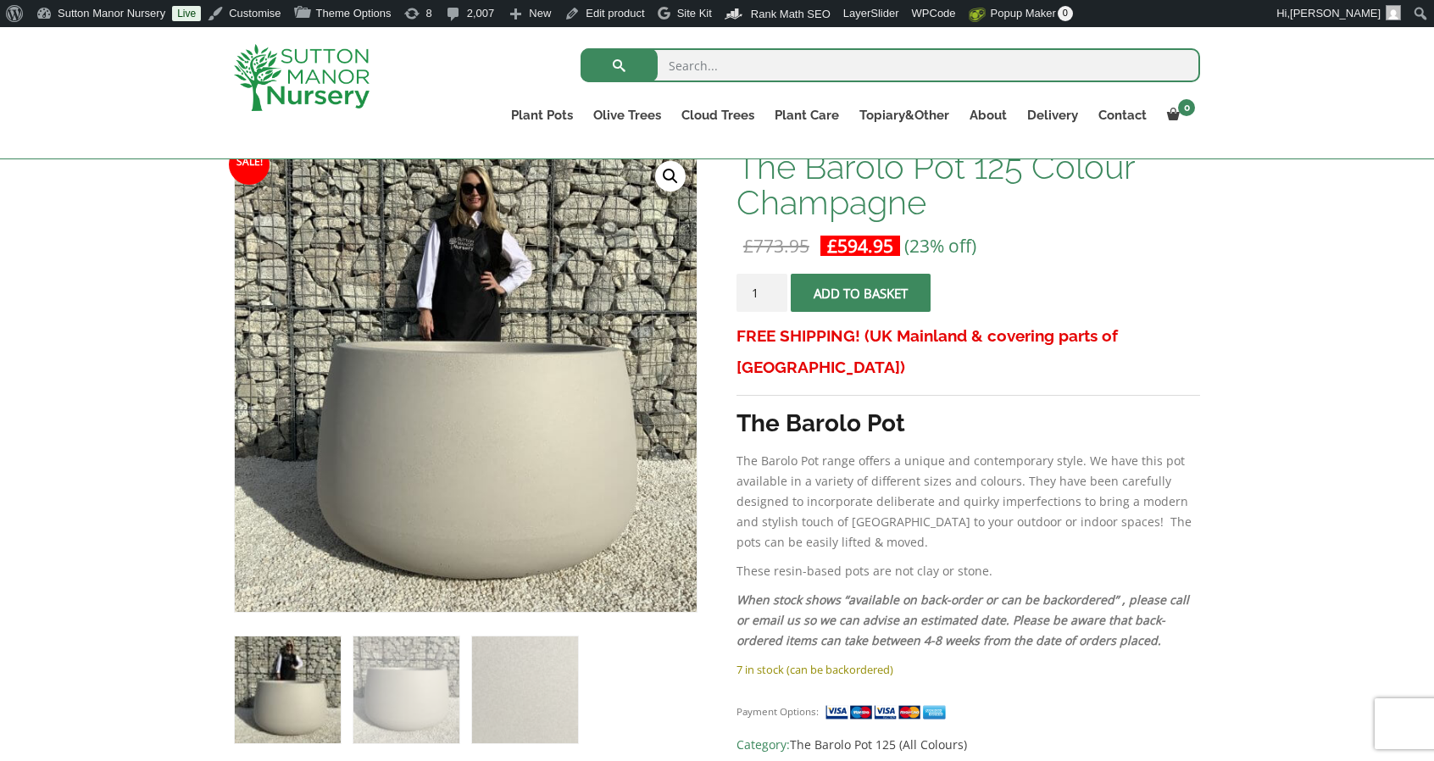
scroll to position [246, 0]
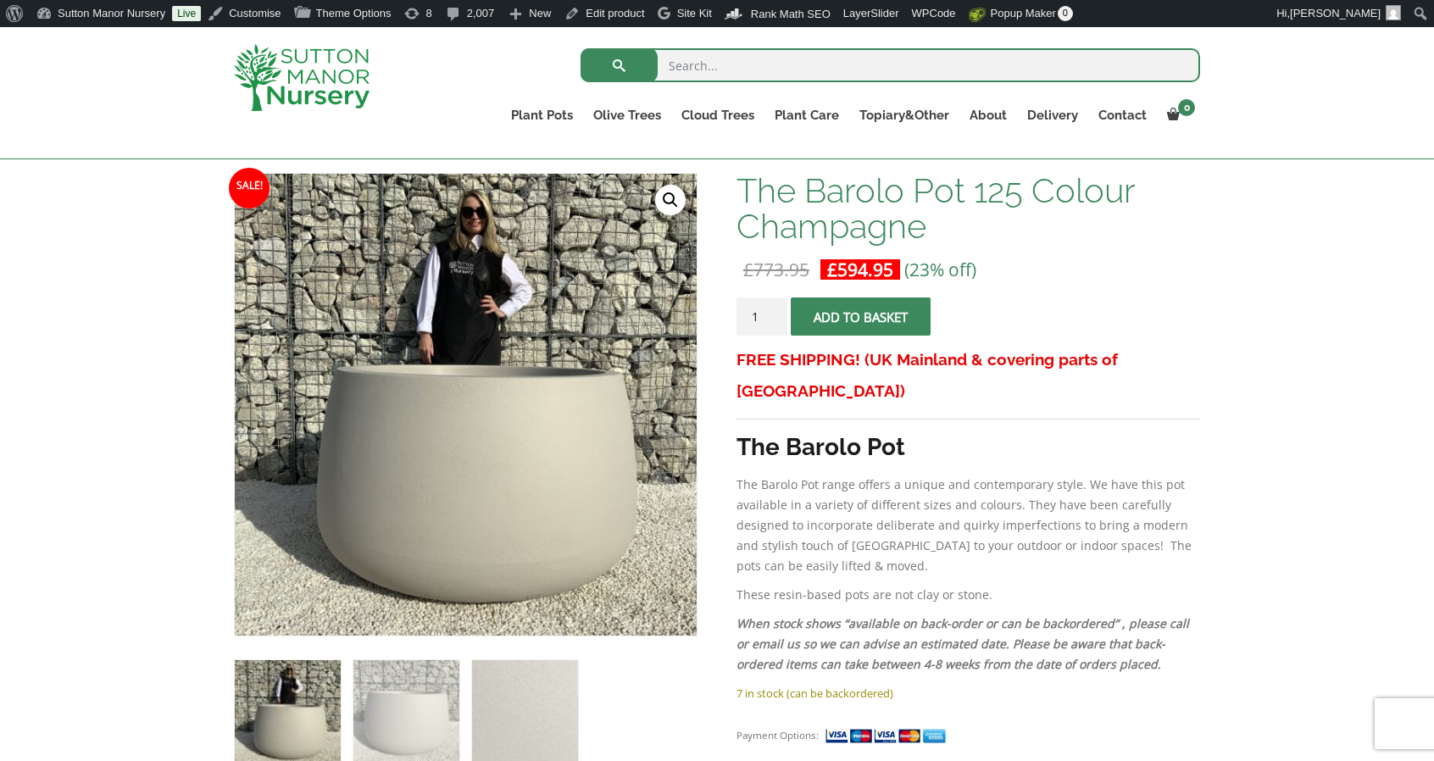
click at [290, 95] on img at bounding box center [302, 77] width 136 height 67
